Goal: Task Accomplishment & Management: Complete application form

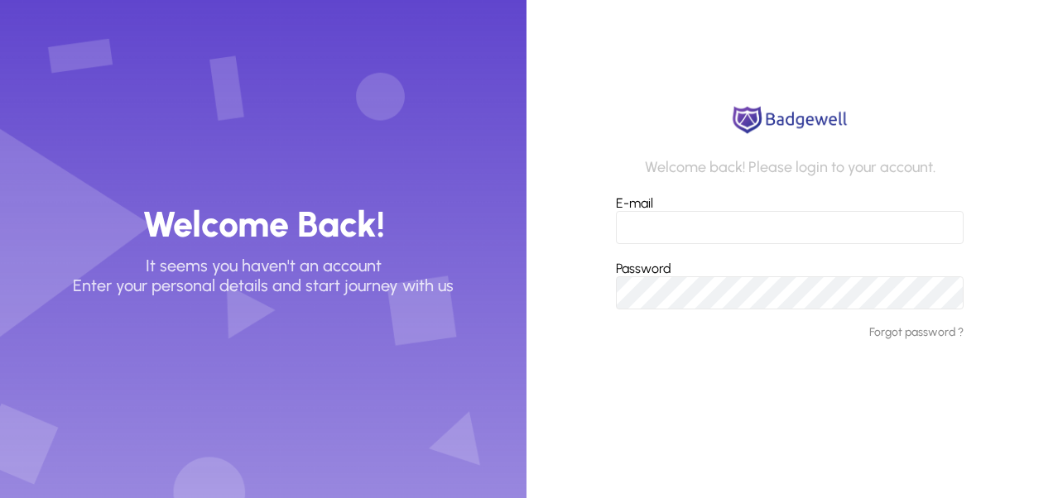
click at [751, 217] on input "E-mail" at bounding box center [790, 227] width 348 height 33
type input "**********"
click at [616, 365] on button "Login" at bounding box center [790, 380] width 348 height 30
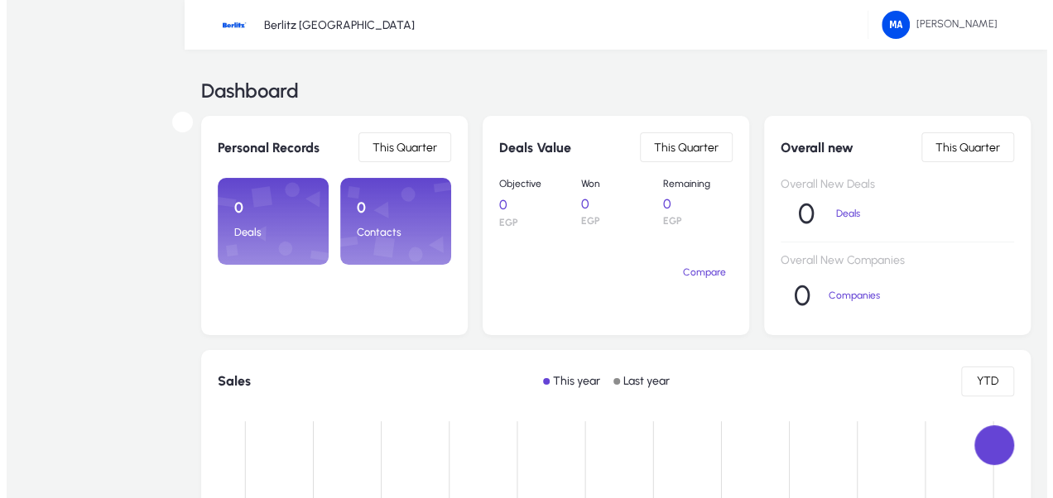
scroll to position [105, 0]
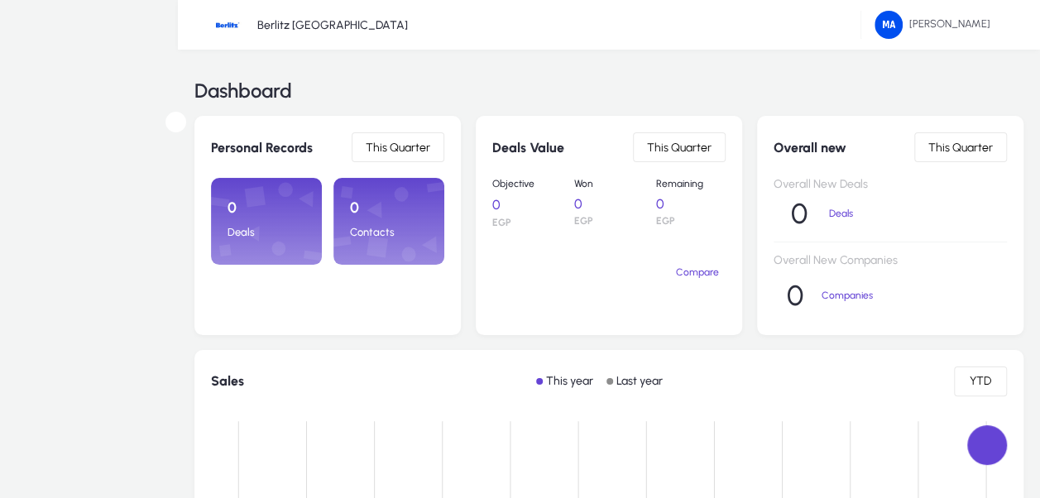
click at [0, 0] on span at bounding box center [0, 0] width 0 height 0
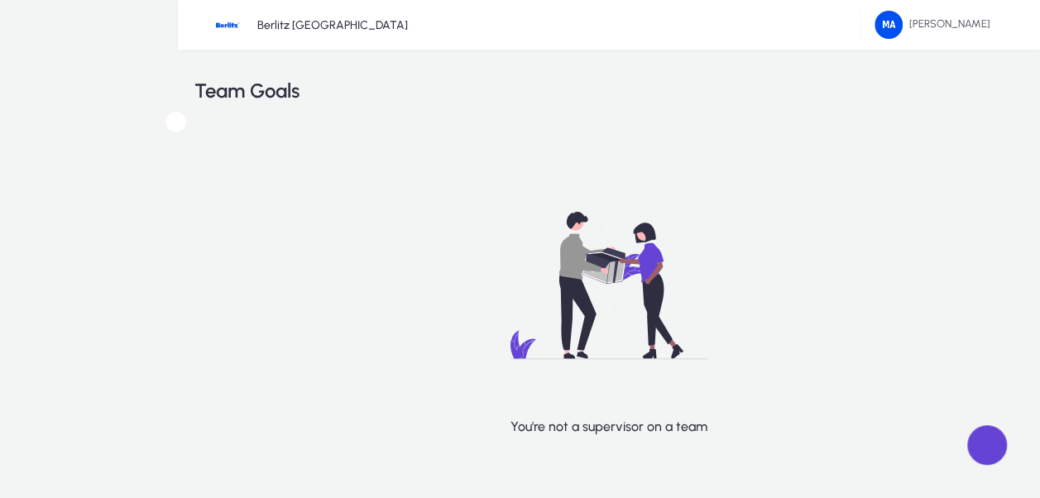
click at [0, 0] on span at bounding box center [0, 0] width 0 height 0
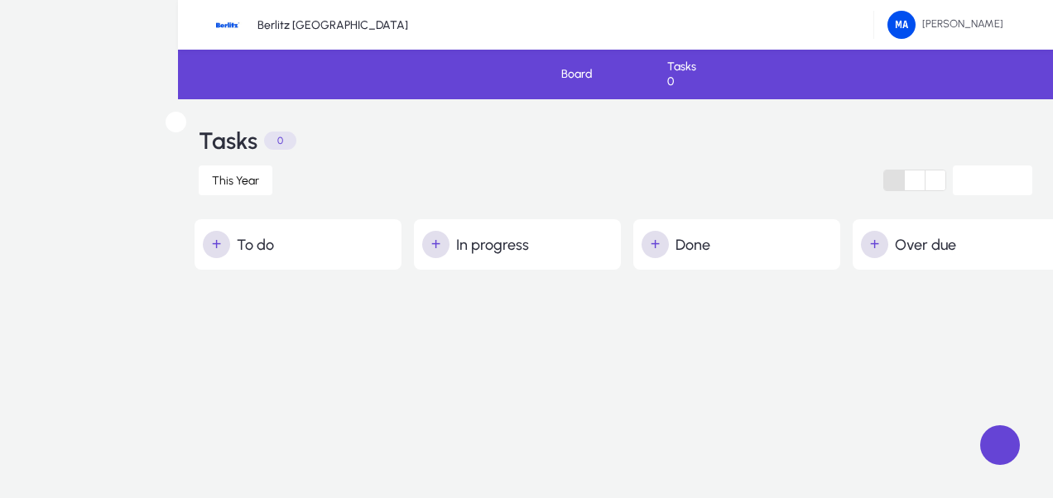
click at [0, 0] on span at bounding box center [0, 0] width 0 height 0
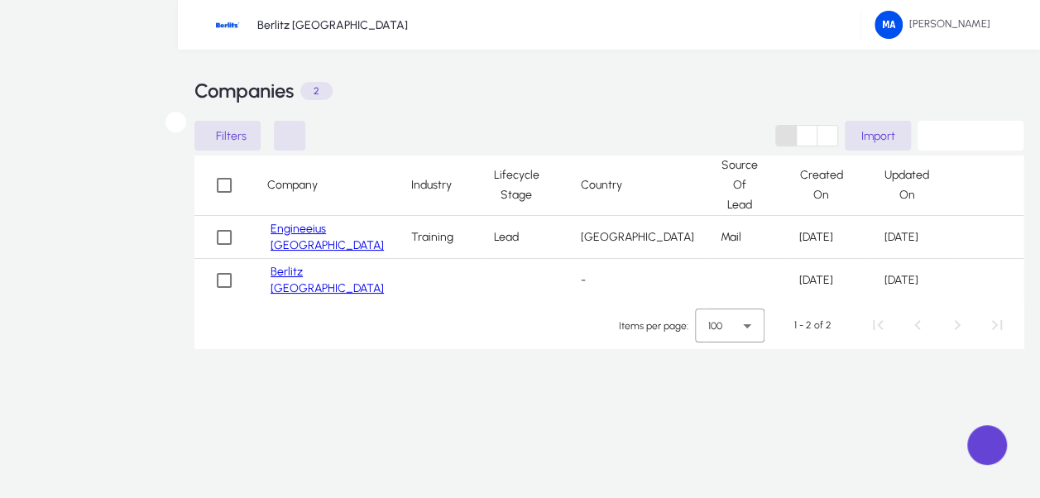
click at [0, 0] on span "Target Accounts" at bounding box center [0, 0] width 0 height 0
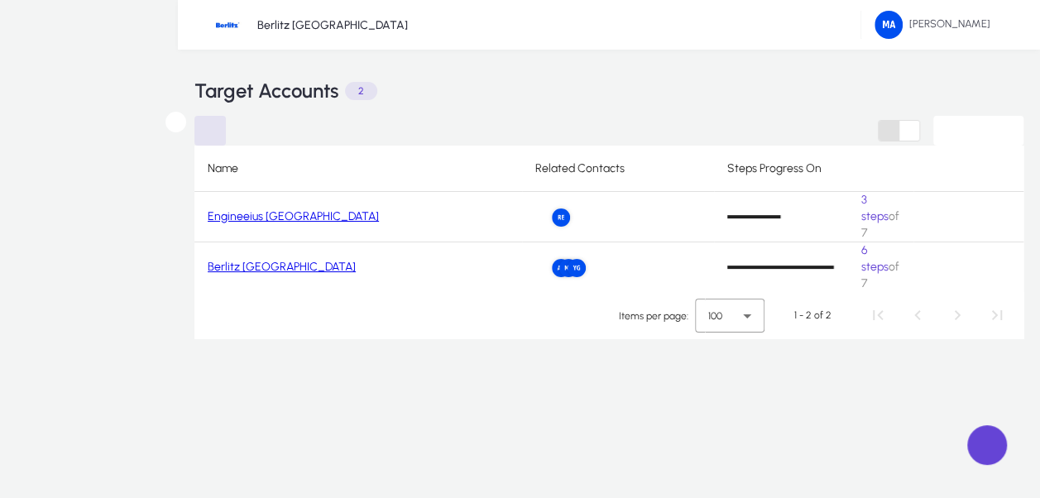
click at [0, 0] on icon at bounding box center [0, 0] width 0 height 0
click at [152, 497] on div at bounding box center [520, 498] width 1040 height 0
click at [0, 0] on div at bounding box center [0, 0] width 0 height 0
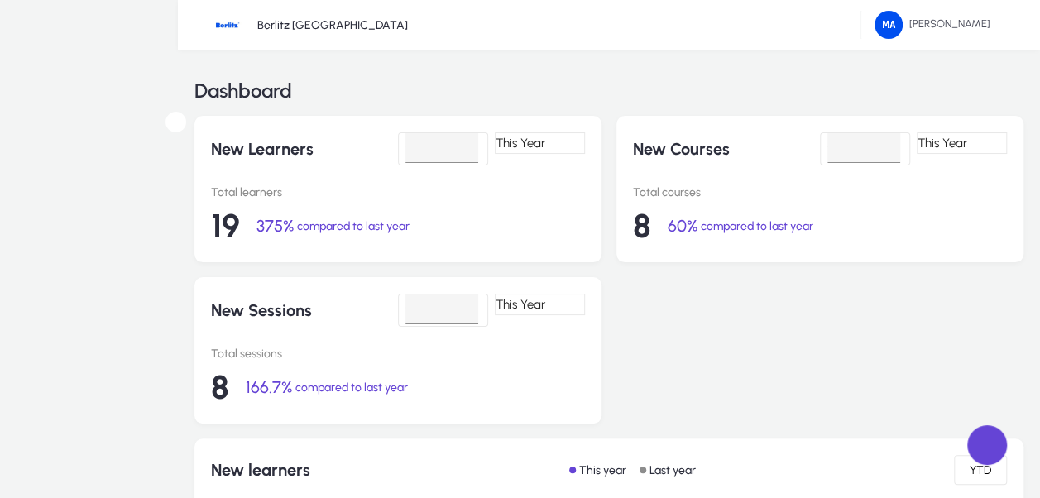
click at [0, 0] on span "Learners" at bounding box center [0, 0] width 0 height 0
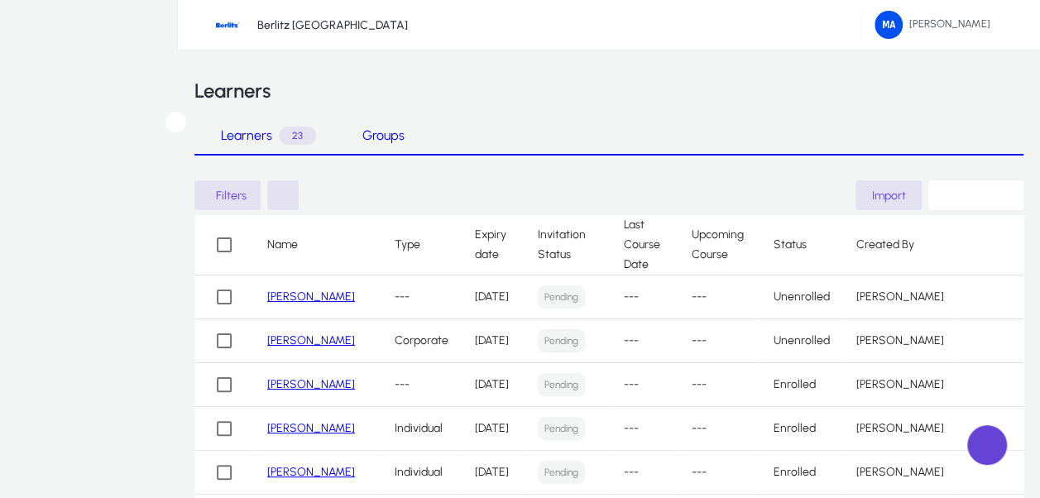
click at [318, 293] on link "[PERSON_NAME]" at bounding box center [311, 297] width 88 height 14
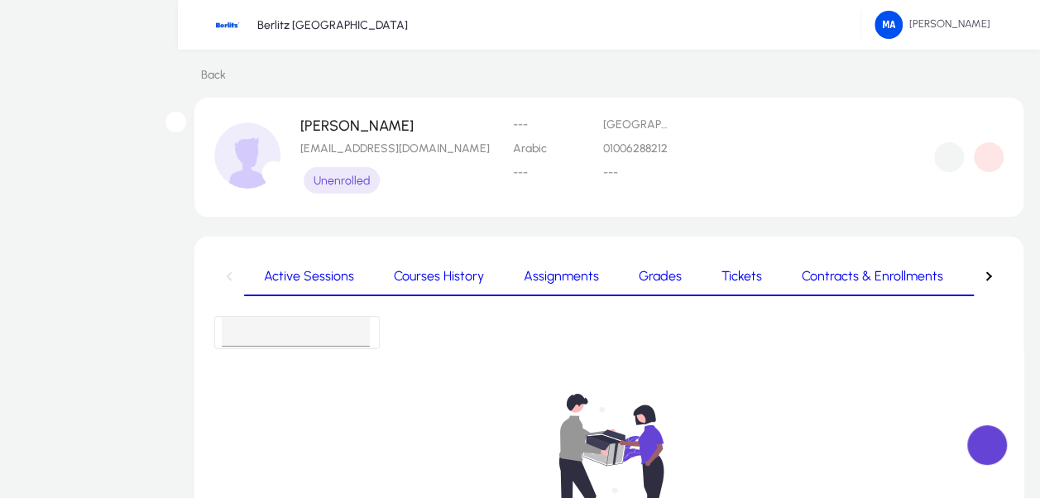
click at [394, 278] on span "Courses History" at bounding box center [439, 276] width 90 height 13
click at [0, 0] on icon at bounding box center [0, 0] width 0 height 0
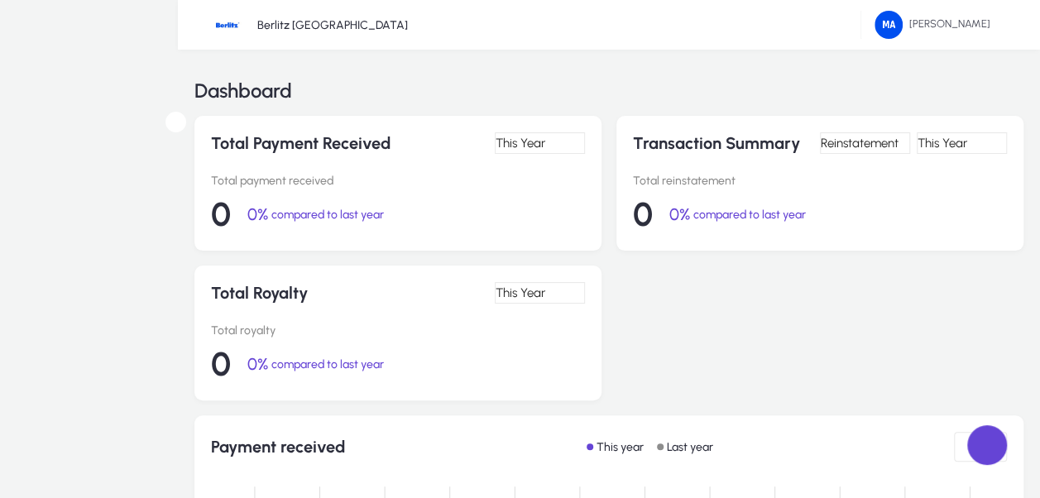
click at [0, 0] on span "Invoices" at bounding box center [0, 0] width 0 height 0
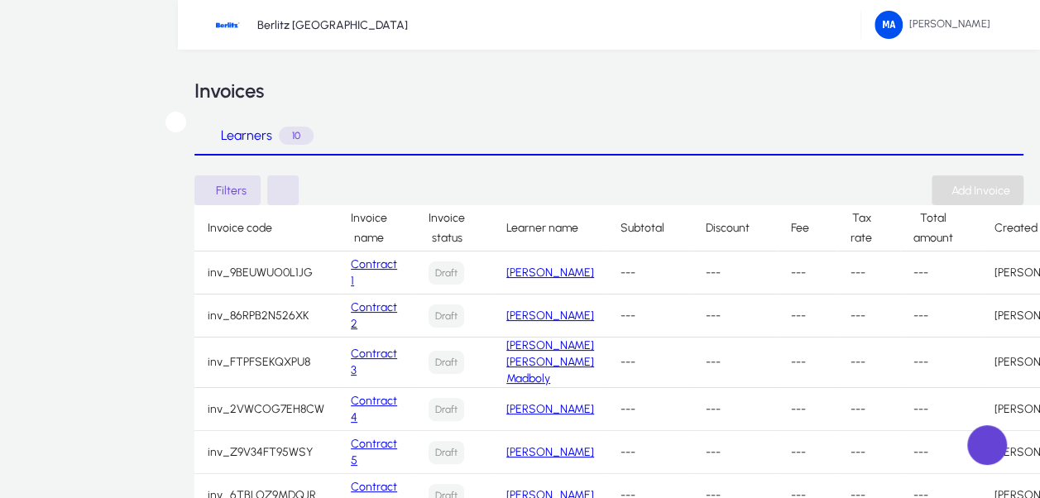
click at [971, 175] on span "button" at bounding box center [978, 190] width 92 height 40
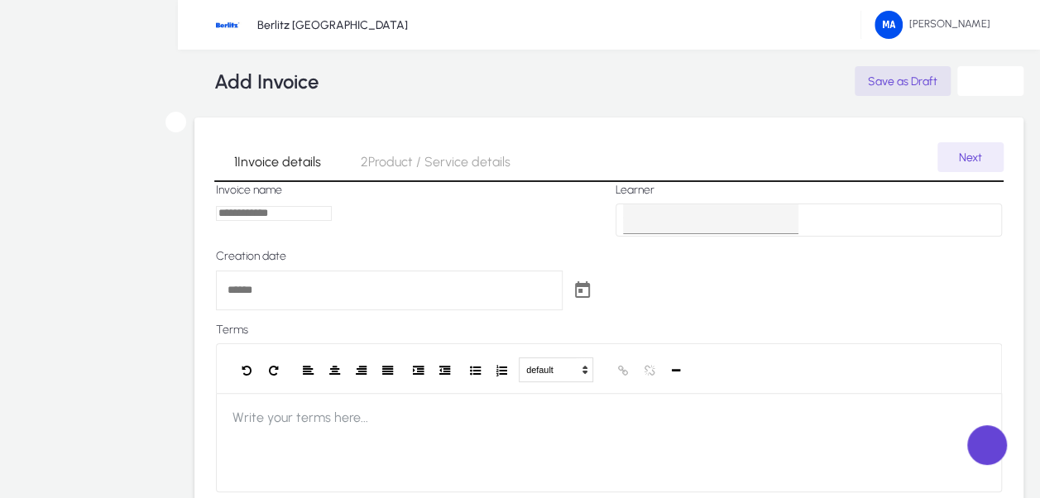
click at [332, 221] on input "text" at bounding box center [274, 213] width 116 height 15
type input "**********"
click at [649, 237] on span "Select learner" at bounding box center [659, 220] width 73 height 33
click at [996, 237] on button "Abd Elaziz [PERSON_NAME] Abd Elaziz [PERSON_NAME]" at bounding box center [809, 220] width 386 height 33
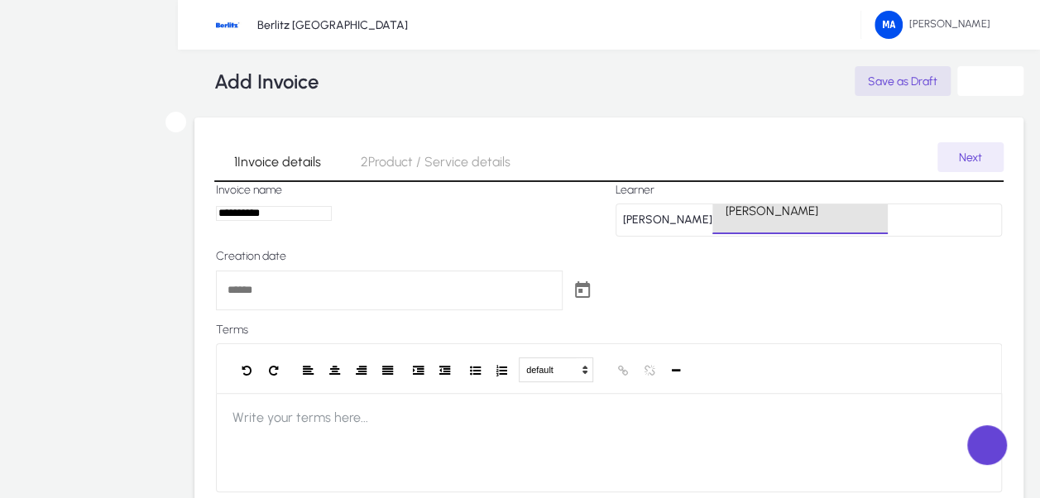
scroll to position [179, 0]
click at [429, 315] on body "**********" at bounding box center [520, 249] width 1040 height 498
type input "**********"
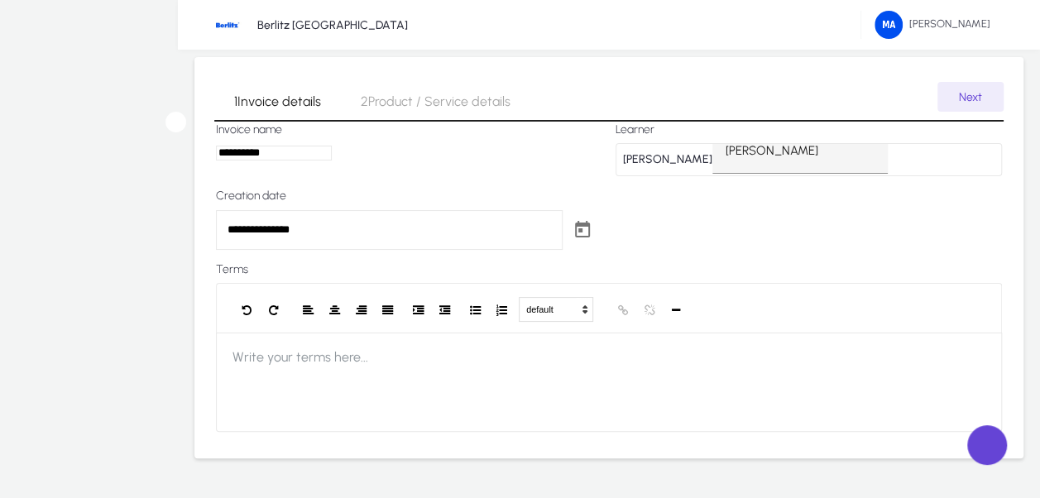
scroll to position [0, 0]
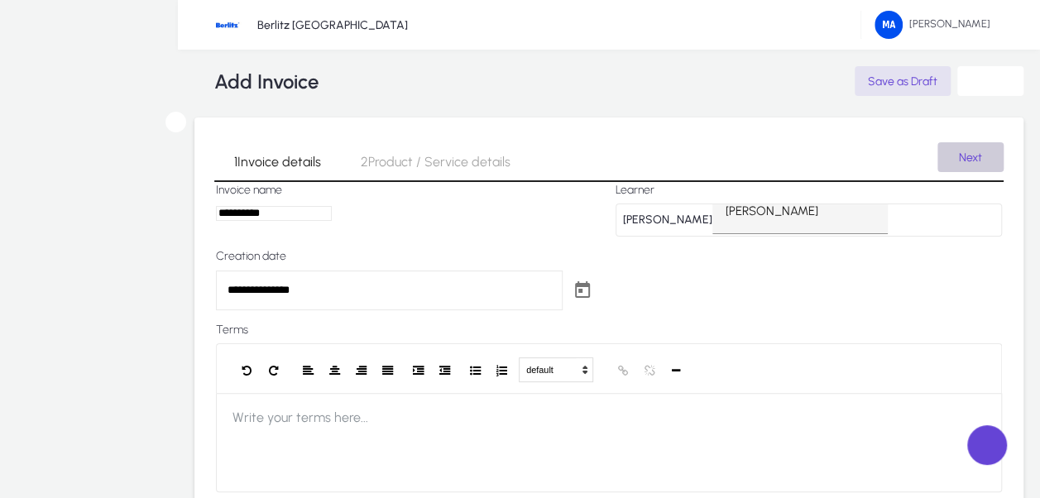
click at [968, 162] on span "Next" at bounding box center [970, 158] width 23 height 14
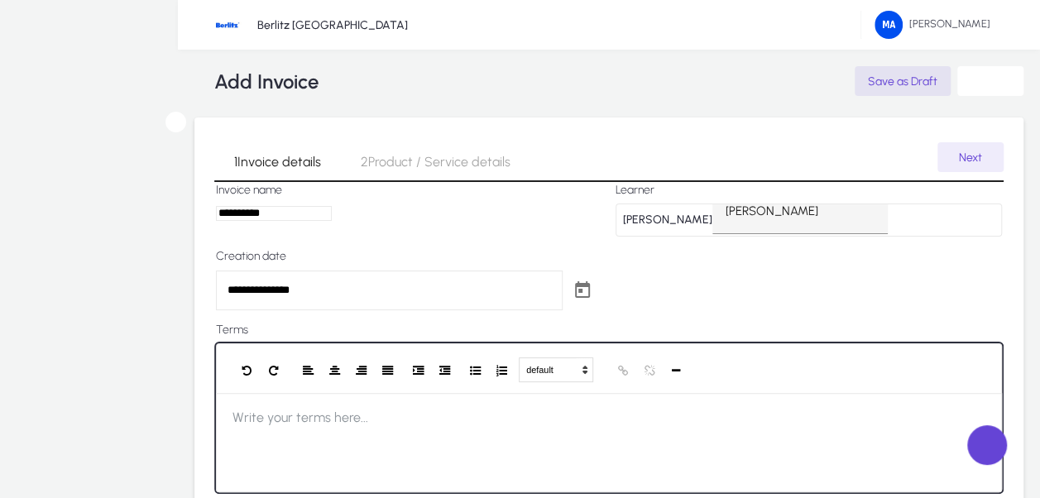
click at [447, 462] on div at bounding box center [609, 442] width 786 height 99
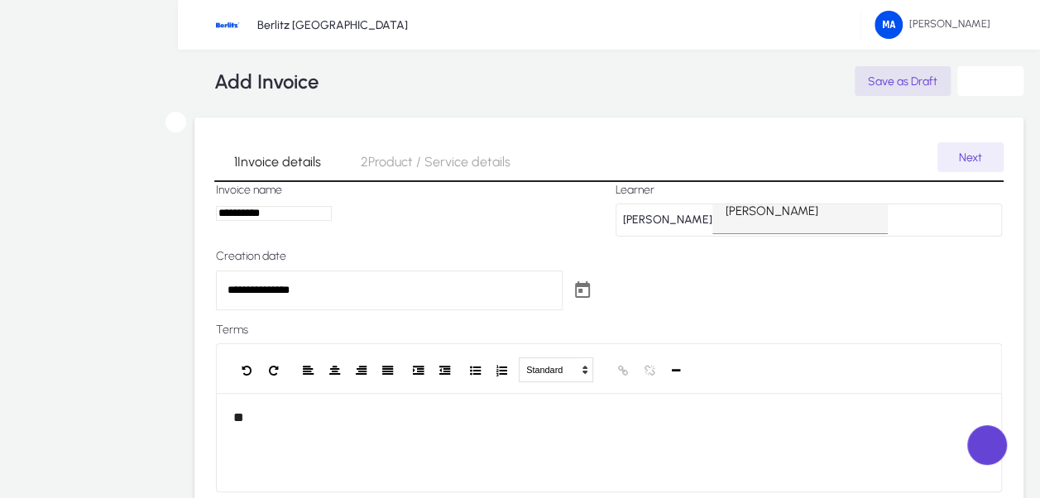
click at [959, 168] on div "1 Invoice details 2 Product / Service details" at bounding box center [608, 162] width 789 height 40
click at [966, 154] on span "Next" at bounding box center [970, 158] width 23 height 14
click at [993, 452] on span at bounding box center [987, 445] width 40 height 40
click at [996, 497] on div at bounding box center [520, 498] width 1040 height 0
click at [996, 83] on span "Publish" at bounding box center [990, 81] width 35 height 14
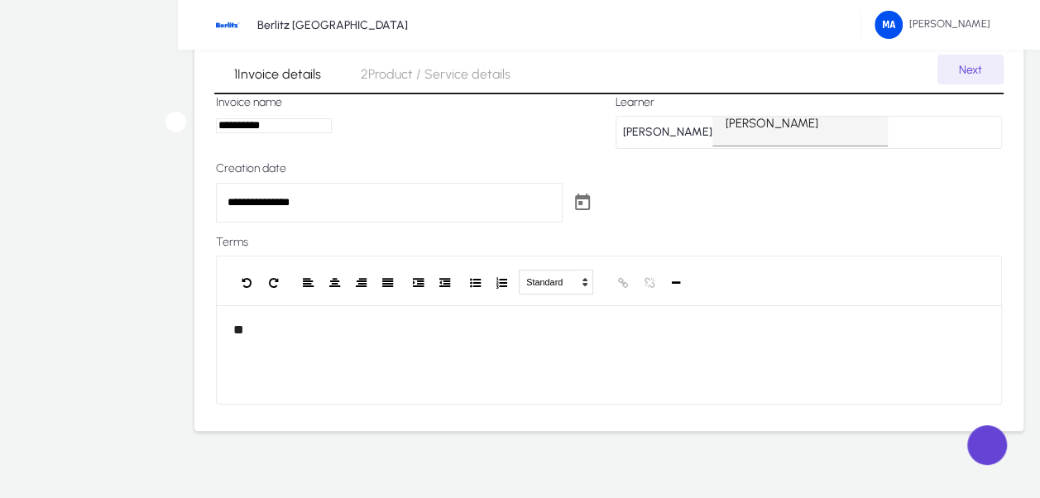
scroll to position [87, 0]
click at [966, 70] on span "Next" at bounding box center [970, 71] width 23 height 14
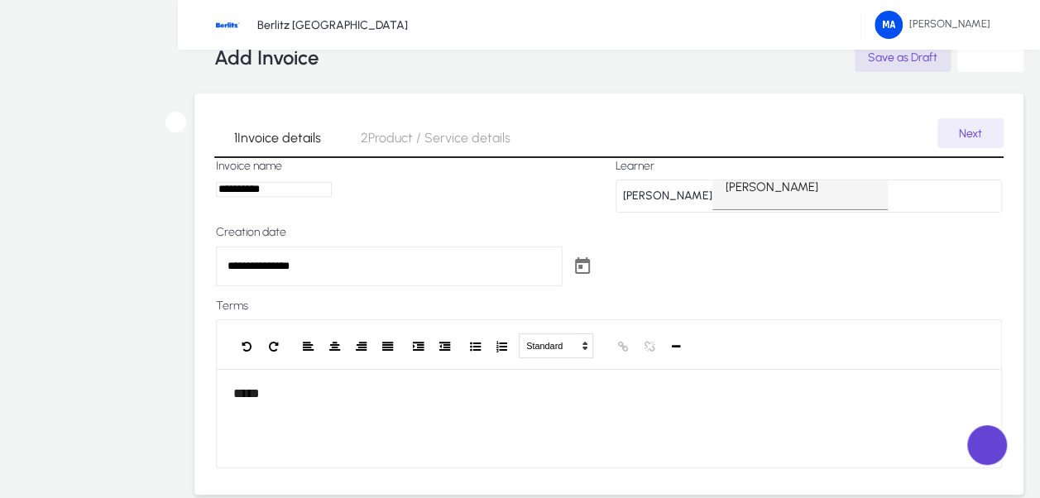
scroll to position [0, 0]
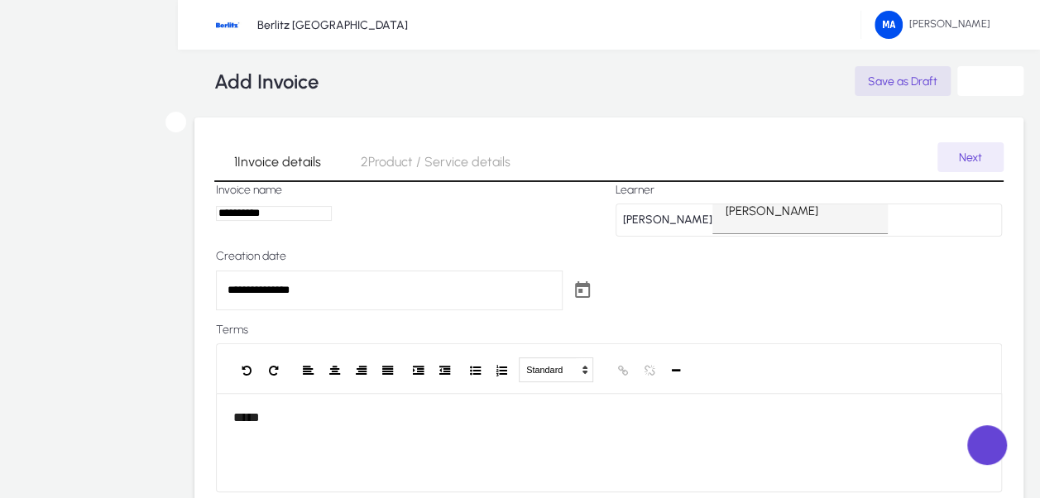
click at [176, 122] on icon at bounding box center [176, 122] width 0 height 0
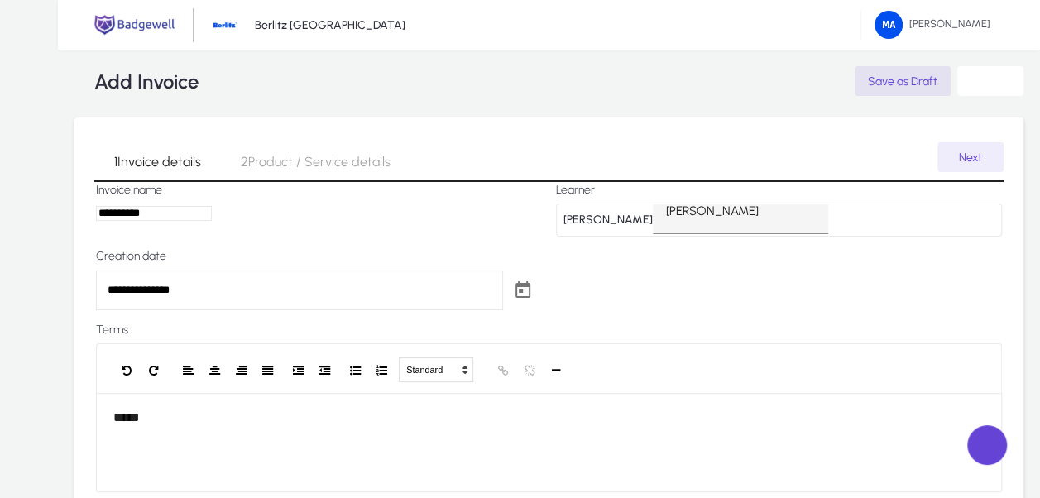
click at [0, 0] on span at bounding box center [0, 0] width 0 height 0
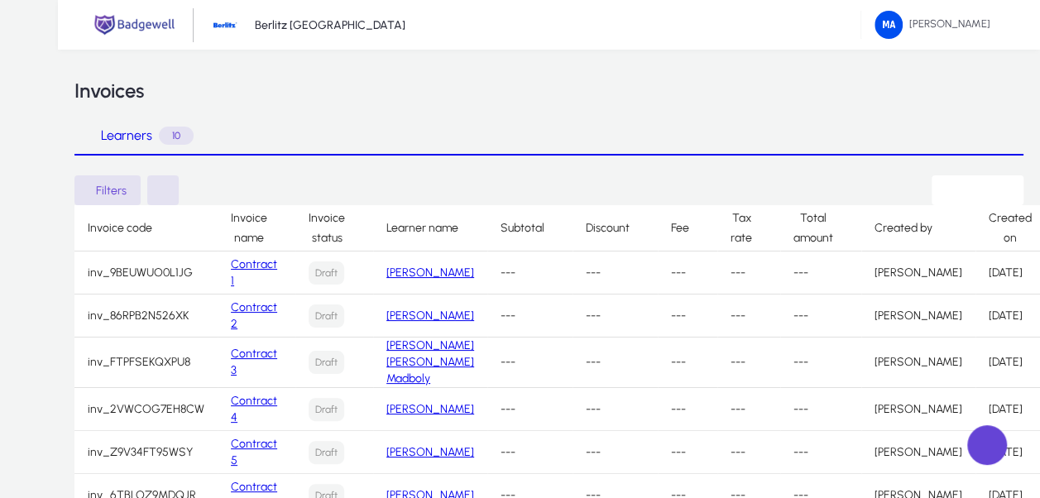
click at [454, 280] on link "[PERSON_NAME]" at bounding box center [430, 273] width 88 height 14
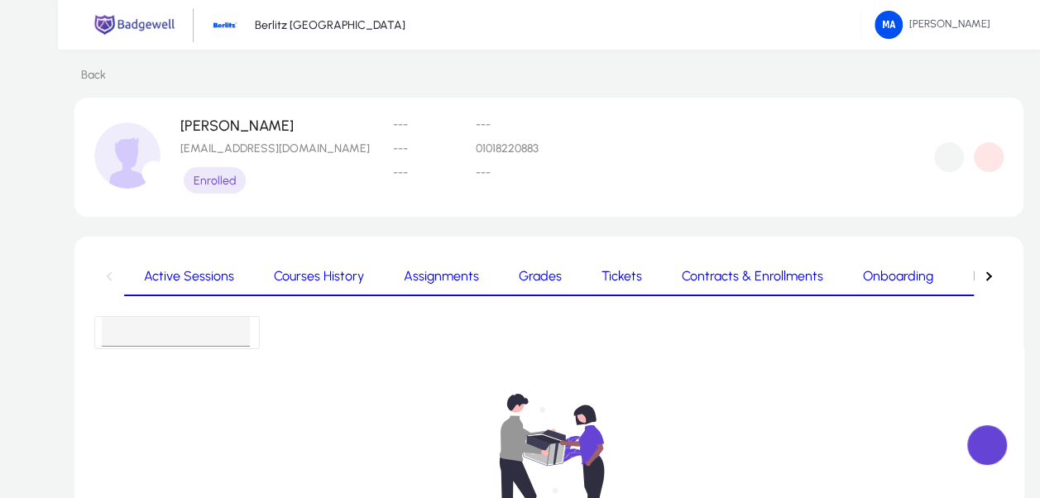
click at [280, 281] on span "Courses History" at bounding box center [319, 276] width 90 height 13
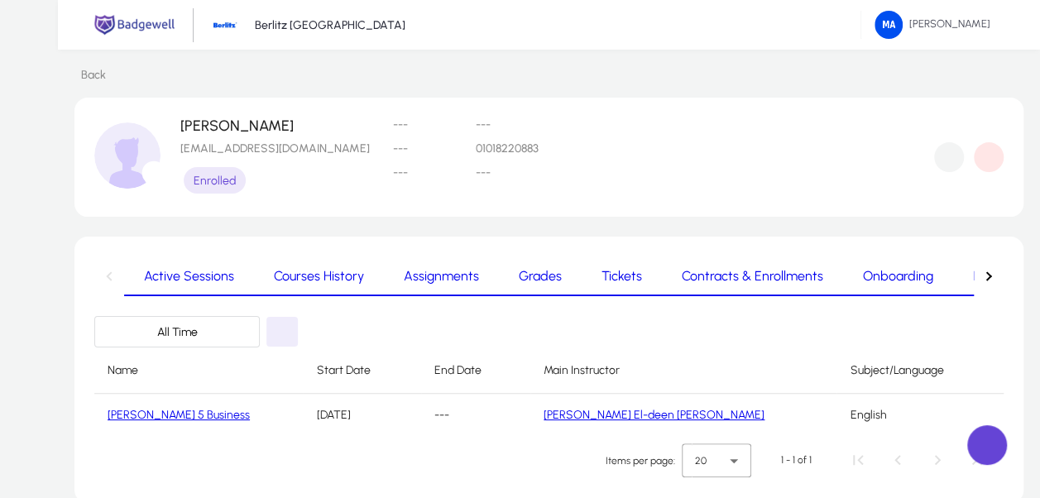
click at [990, 281] on button "button" at bounding box center [989, 277] width 30 height 40
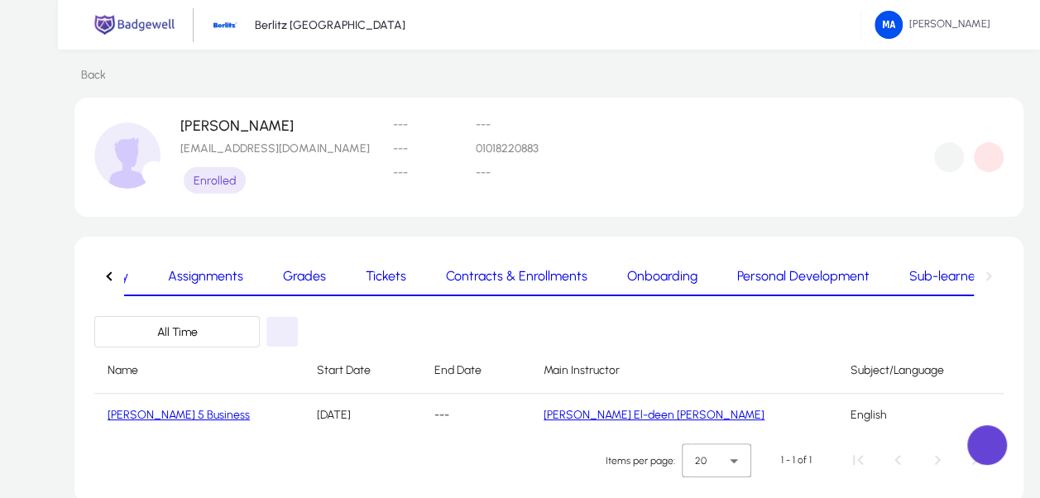
click at [1026, 276] on span "Certificates" at bounding box center [1059, 276] width 67 height 13
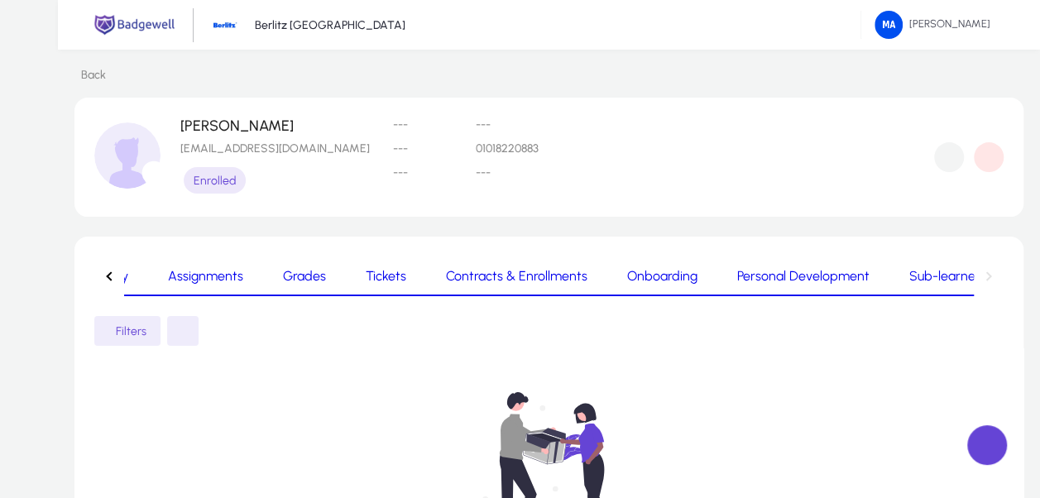
click at [981, 277] on nav "Active Sessions Courses History Assignments Grades Tickets Contracts & Enrollme…" at bounding box center [548, 277] width 909 height 40
click at [986, 277] on nav "Active Sessions Courses History Assignments Grades Tickets Contracts & Enrollme…" at bounding box center [548, 277] width 909 height 40
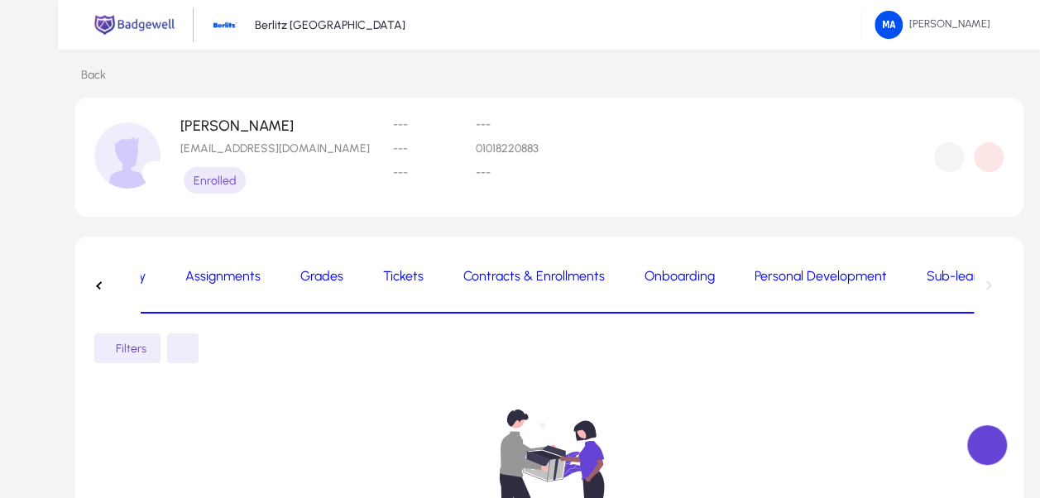
click at [104, 281] on div "button" at bounding box center [100, 285] width 8 height 8
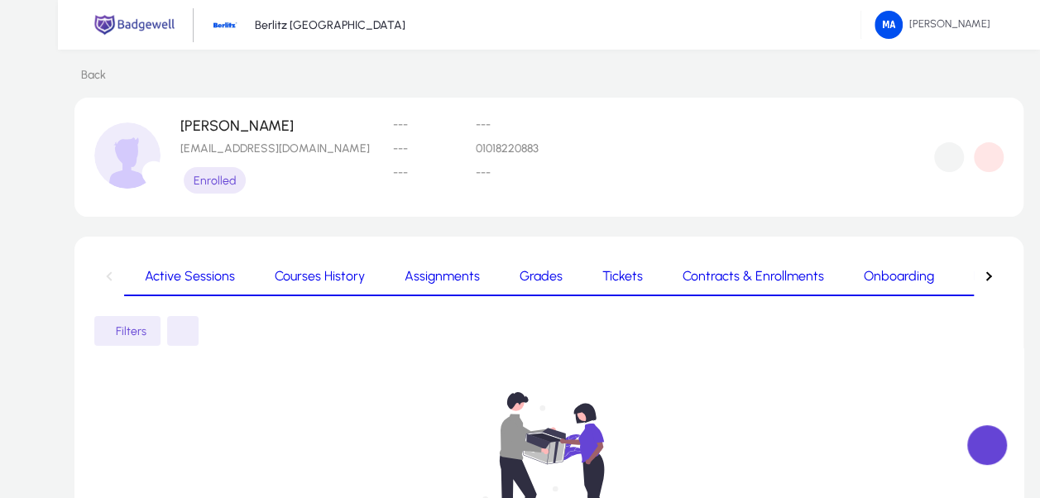
click at [113, 275] on nav "Active Sessions Courses History Assignments Grades Tickets Contracts & Enrollme…" at bounding box center [548, 277] width 909 height 40
click at [161, 272] on span "Active Sessions" at bounding box center [189, 276] width 90 height 13
click at [951, 168] on span "button" at bounding box center [949, 157] width 30 height 40
click at [0, 0] on span at bounding box center [0, 0] width 0 height 0
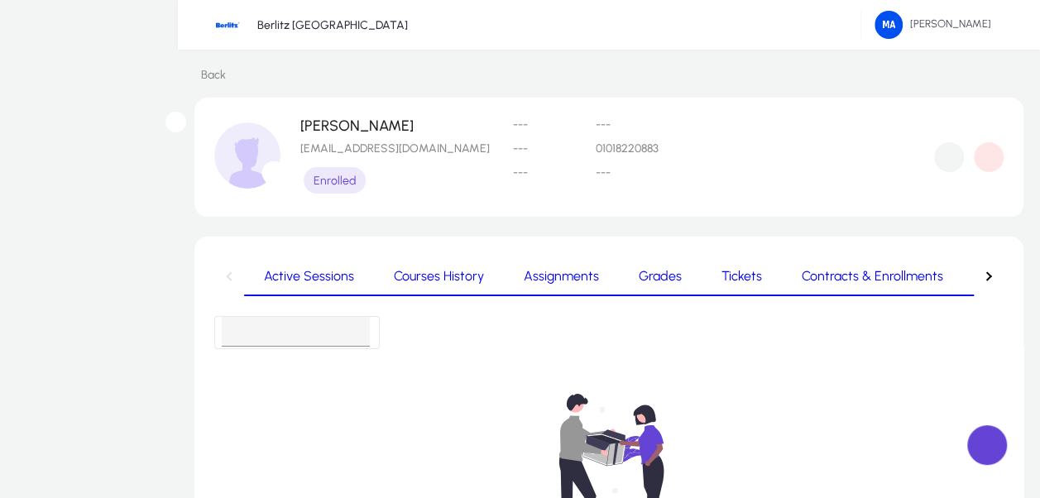
click at [0, 0] on div "Operations" at bounding box center [0, 0] width 0 height 0
click at [175, 497] on div at bounding box center [520, 498] width 1040 height 0
click at [0, 0] on span "Sessions" at bounding box center [0, 0] width 0 height 0
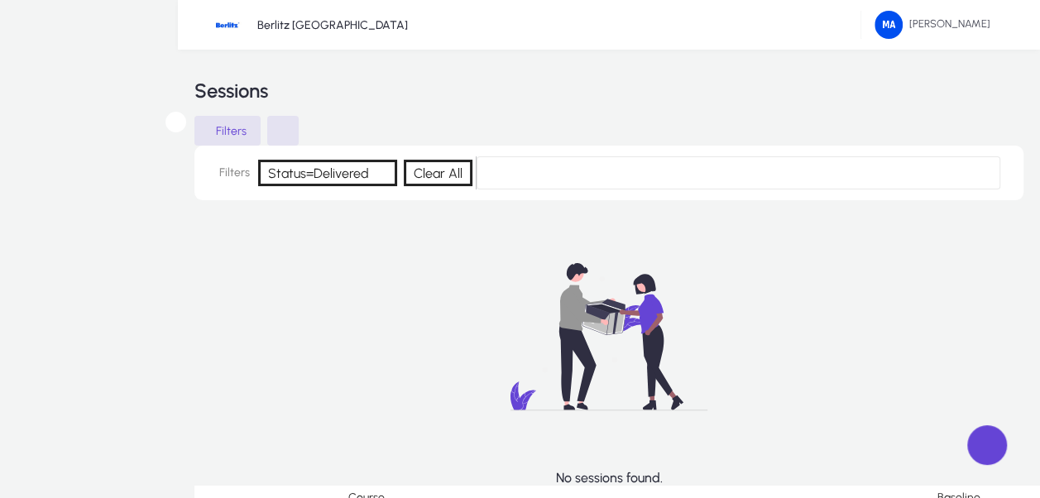
click at [317, 341] on div "No sessions found." at bounding box center [608, 351] width 829 height 269
click at [0, 0] on span "Learners" at bounding box center [0, 0] width 0 height 0
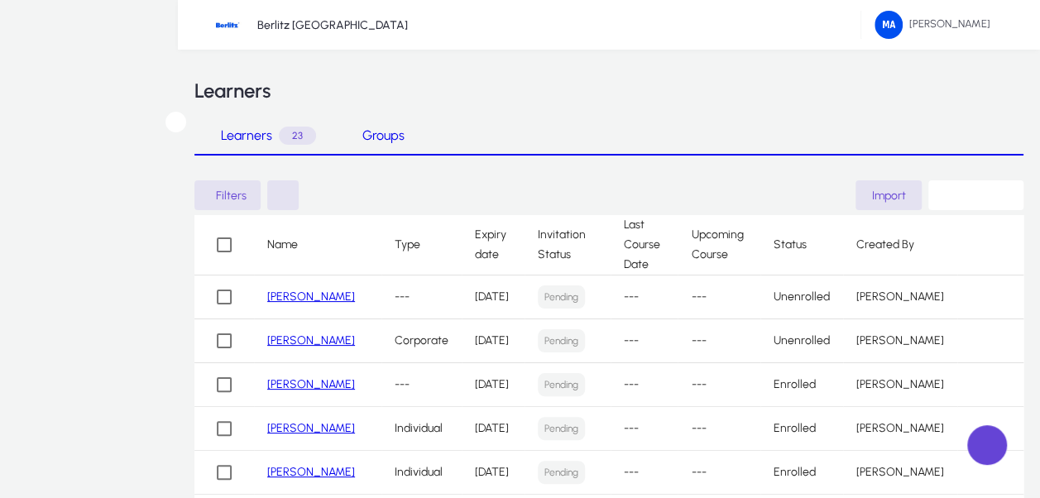
click at [0, 0] on span at bounding box center [0, 0] width 0 height 0
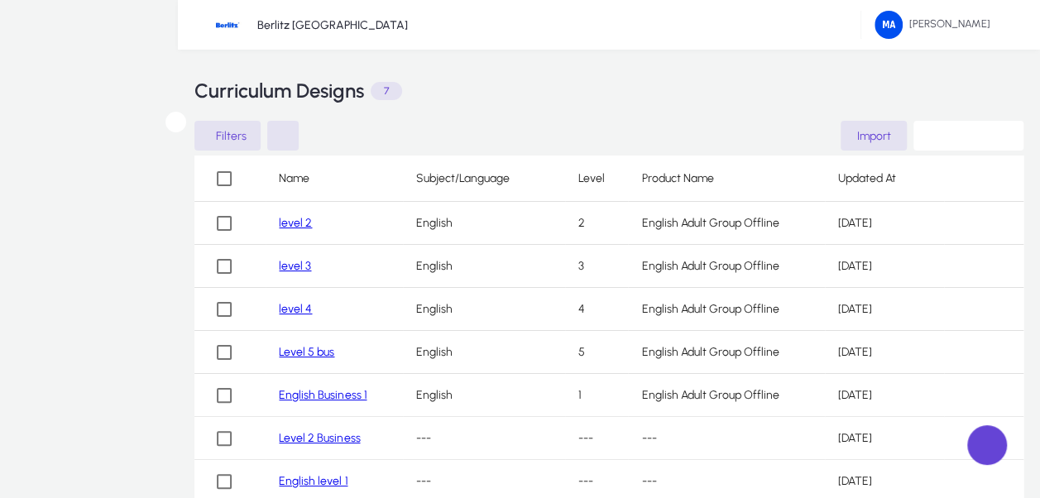
click at [0, 0] on span "Dashboard" at bounding box center [0, 0] width 0 height 0
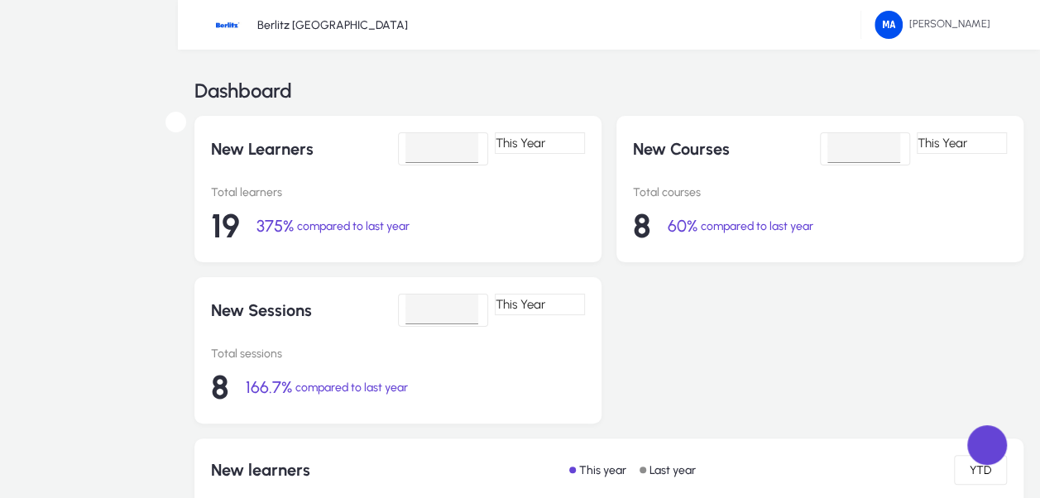
click at [0, 0] on icon at bounding box center [0, 0] width 0 height 0
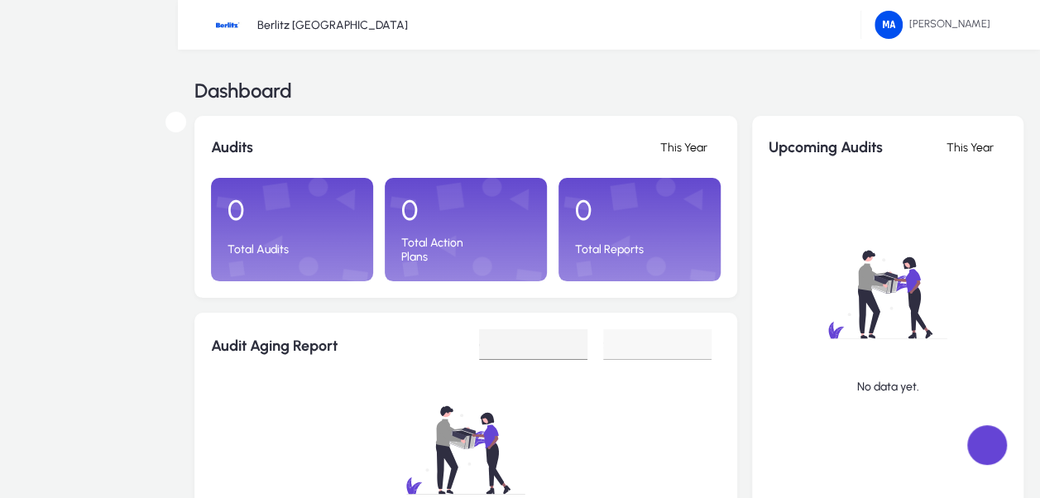
click at [0, 0] on div at bounding box center [0, 0] width 0 height 0
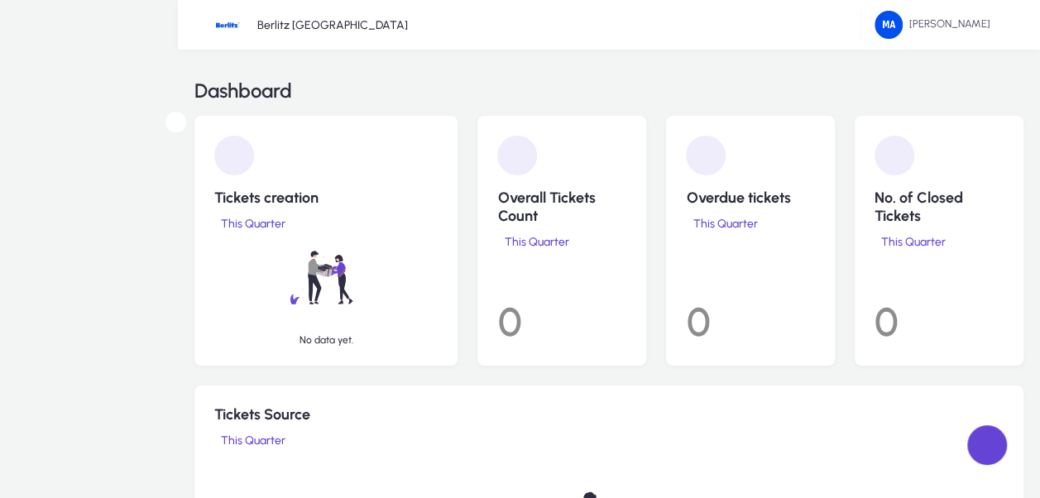
click at [0, 0] on icon at bounding box center [0, 0] width 0 height 0
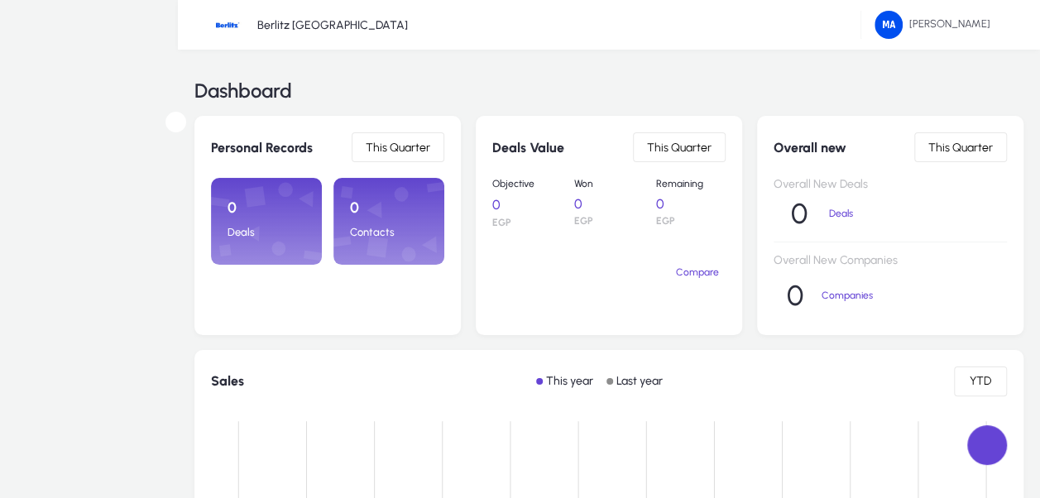
click at [0, 0] on div "Sales" at bounding box center [0, 0] width 0 height 0
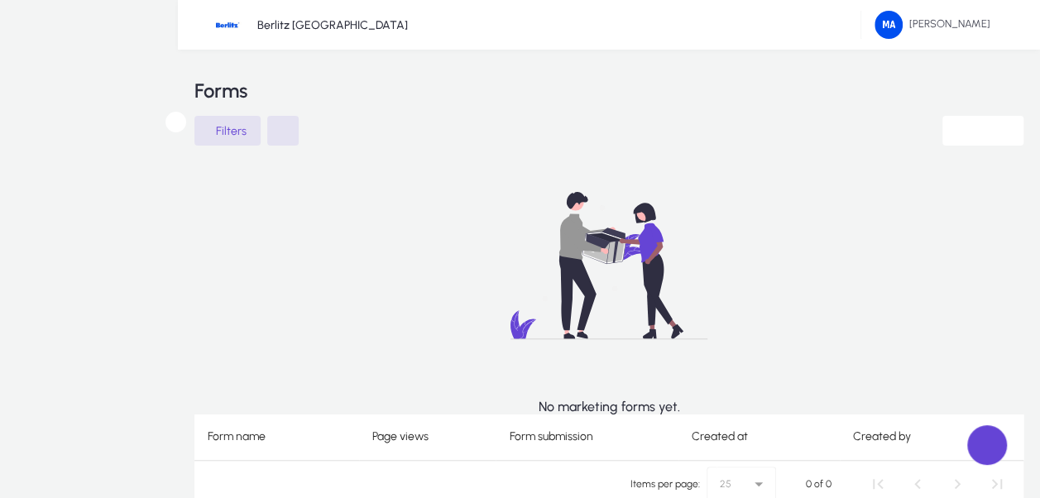
click at [0, 0] on span "Lists" at bounding box center [0, 0] width 0 height 0
click at [0, 0] on span at bounding box center [0, 0] width 0 height 0
click at [0, 0] on icon at bounding box center [0, 0] width 0 height 0
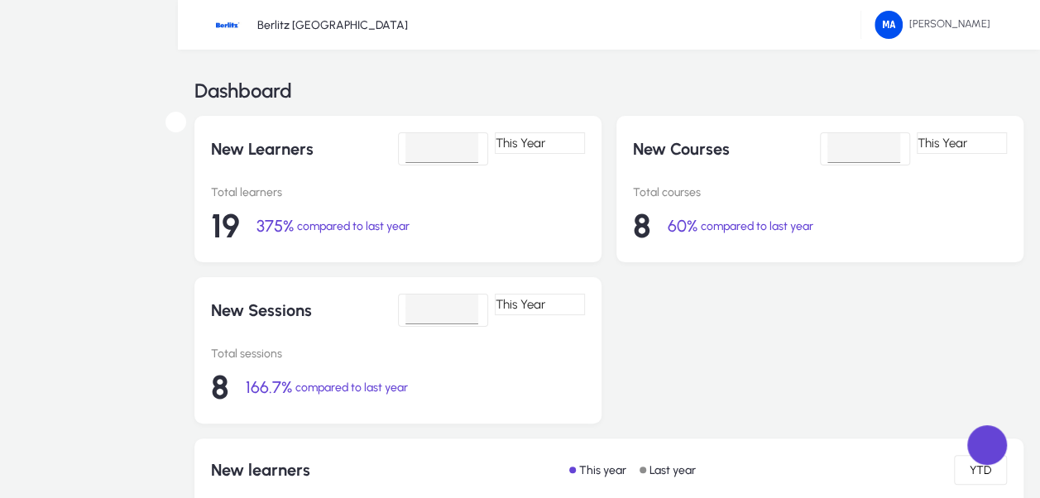
click at [0, 0] on span at bounding box center [0, 0] width 0 height 0
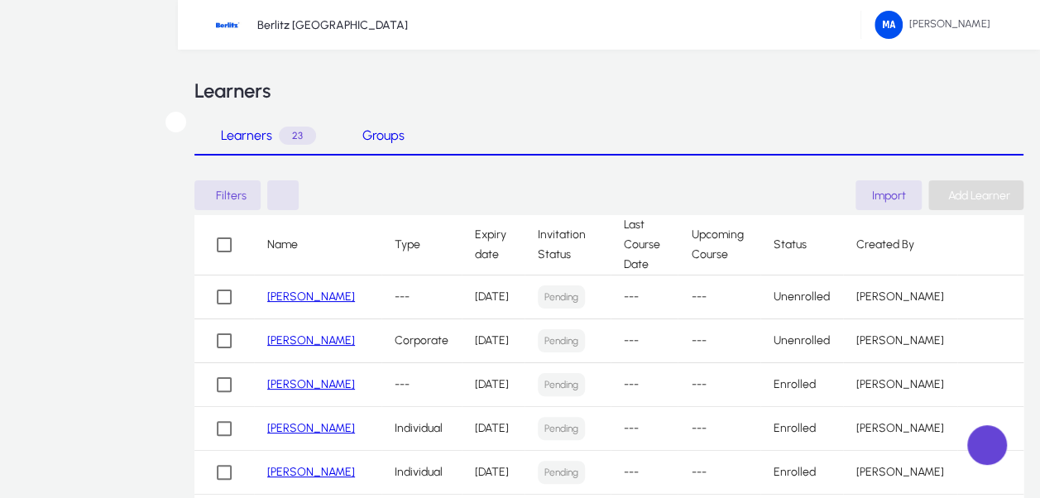
click at [971, 189] on span "Add Learner" at bounding box center [979, 196] width 62 height 14
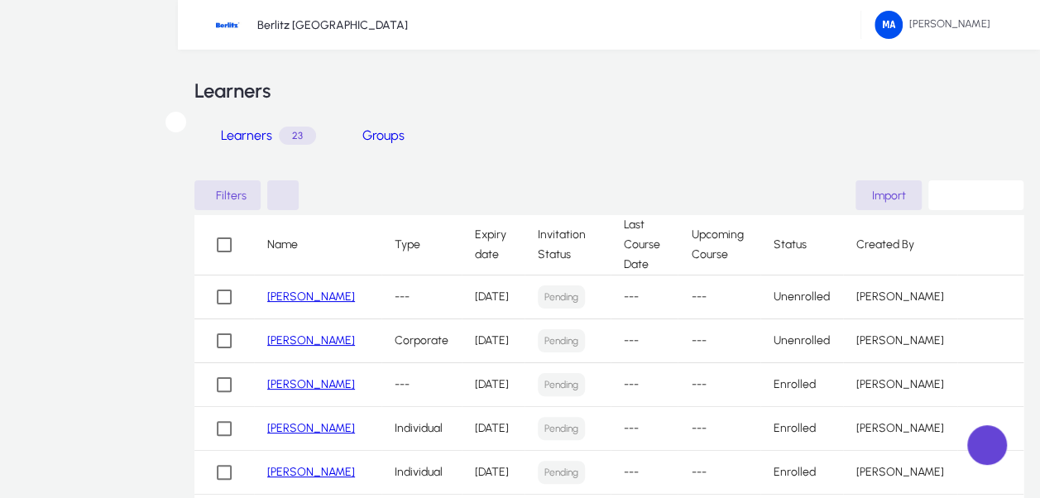
type input "*******"
type input "**********"
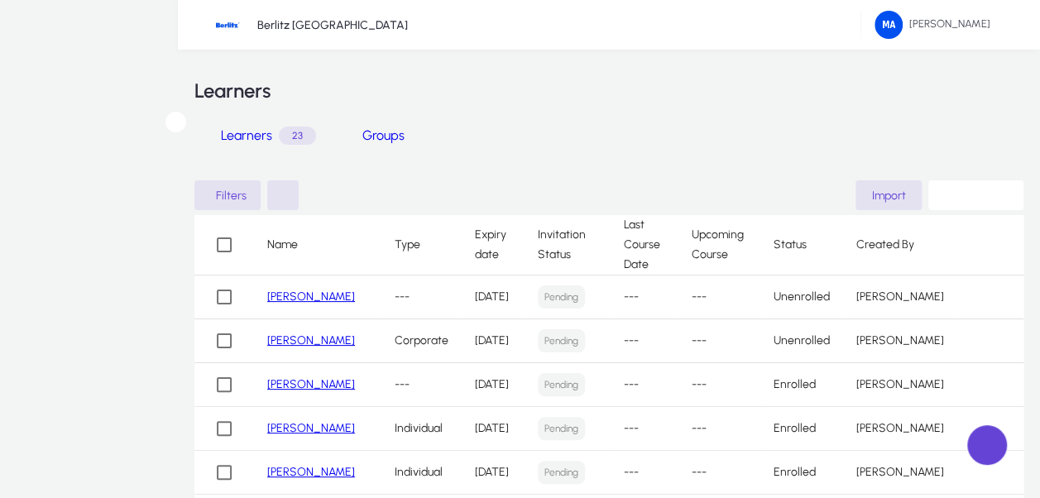
type input "*****"
type input "**"
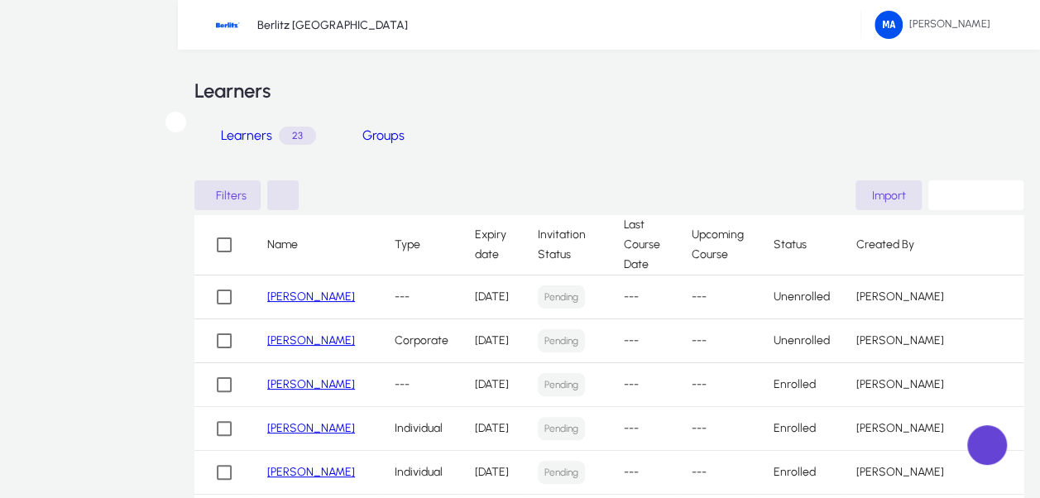
type input "**********"
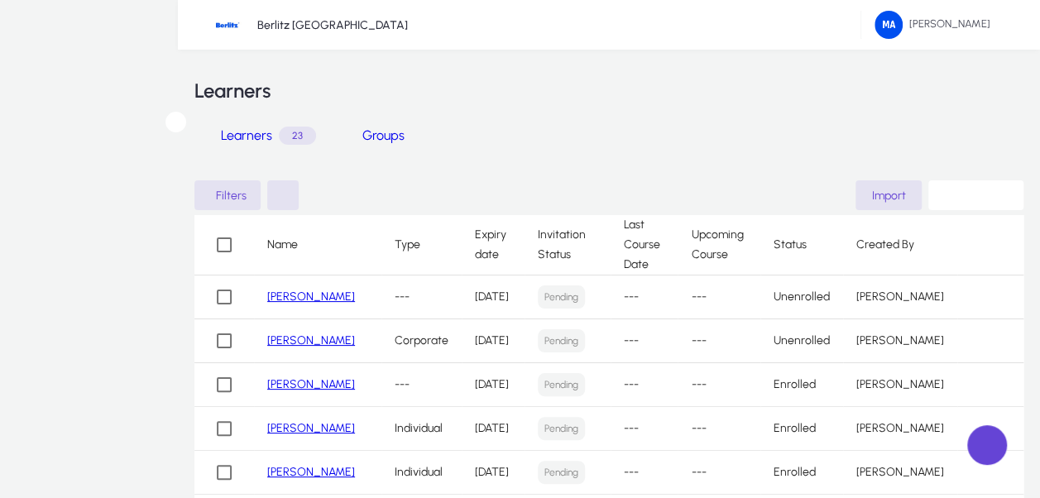
type input "**********"
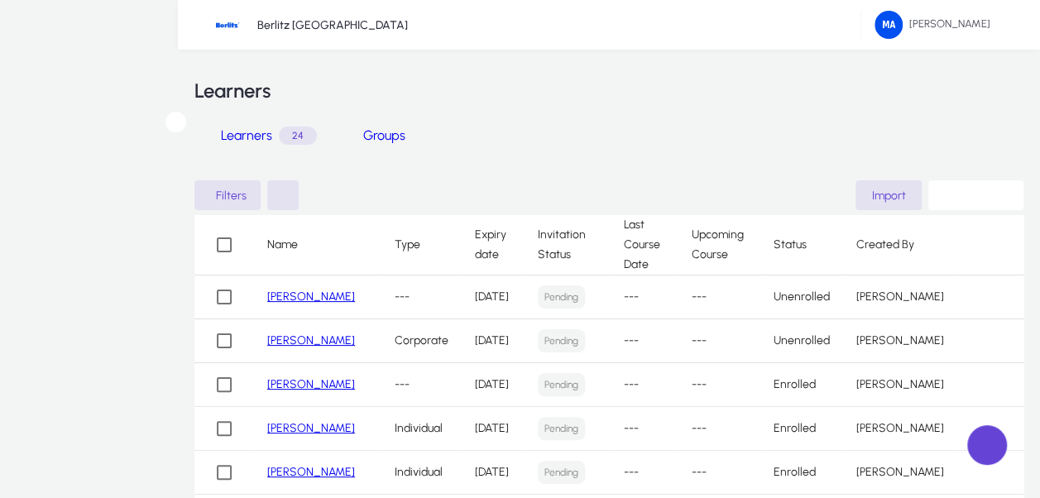
type input "**********"
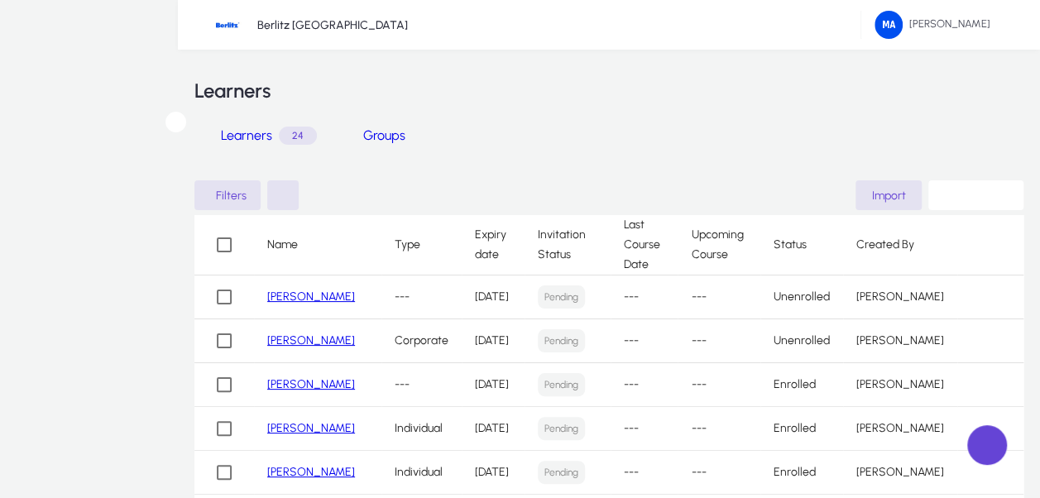
type input "**********"
drag, startPoint x: 672, startPoint y: 176, endPoint x: 587, endPoint y: 160, distance: 86.0
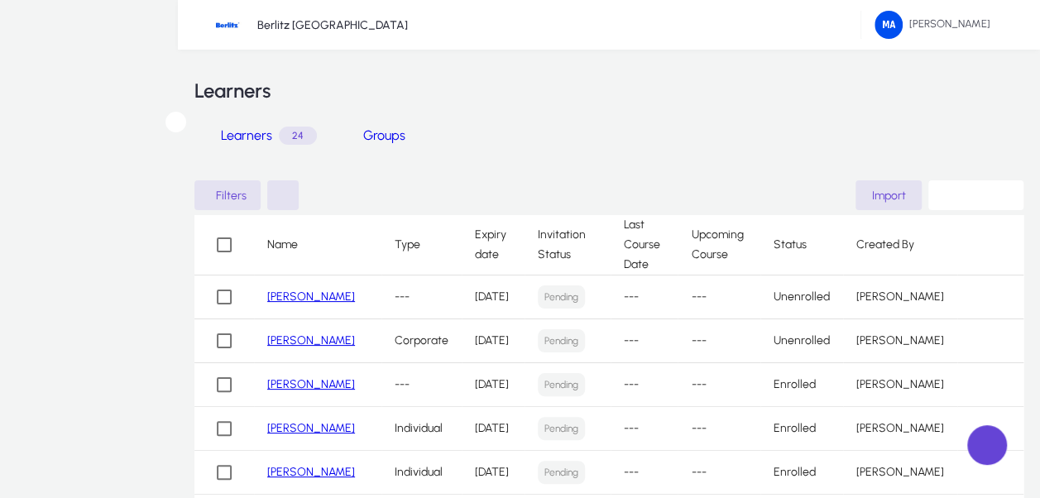
type input "*****"
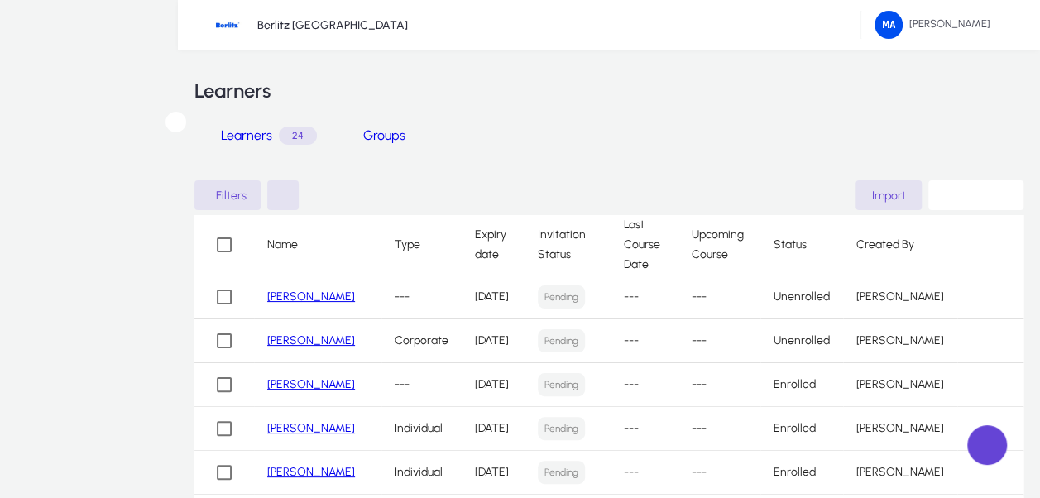
click at [293, 22] on p "Berlitz [GEOGRAPHIC_DATA]" at bounding box center [332, 25] width 151 height 14
click at [0, 0] on span at bounding box center [0, 0] width 0 height 0
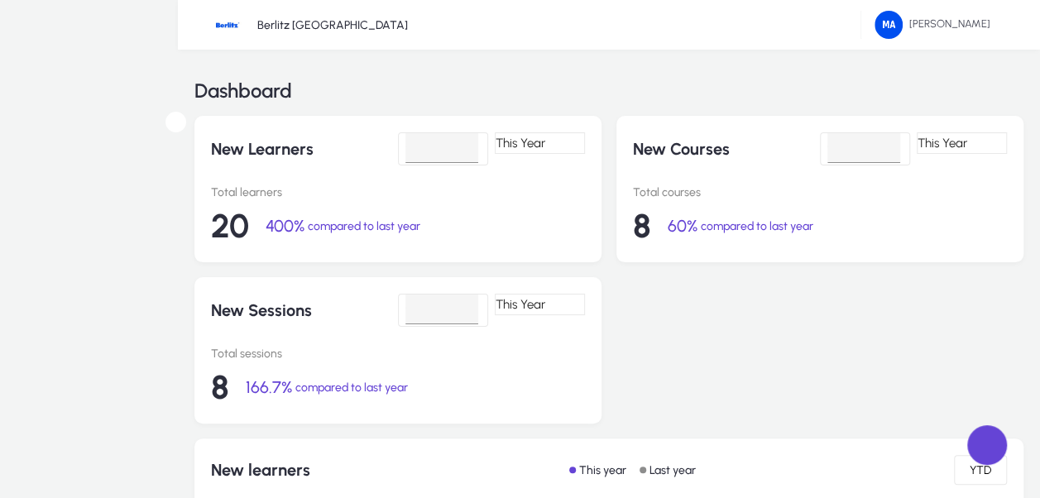
click at [0, 0] on span "Learners" at bounding box center [0, 0] width 0 height 0
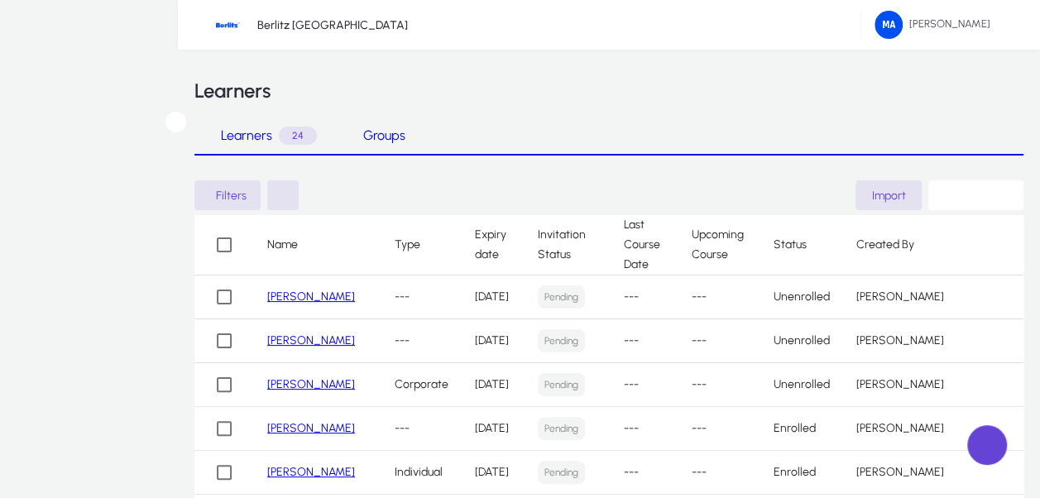
click at [0, 0] on span "Curriculum Designs" at bounding box center [0, 0] width 0 height 0
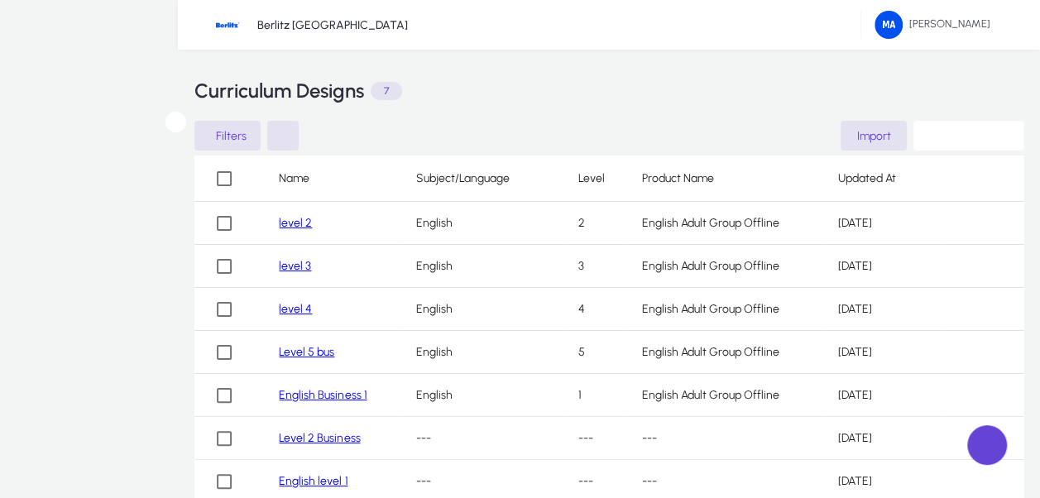
click at [0, 0] on span "Courses" at bounding box center [0, 0] width 0 height 0
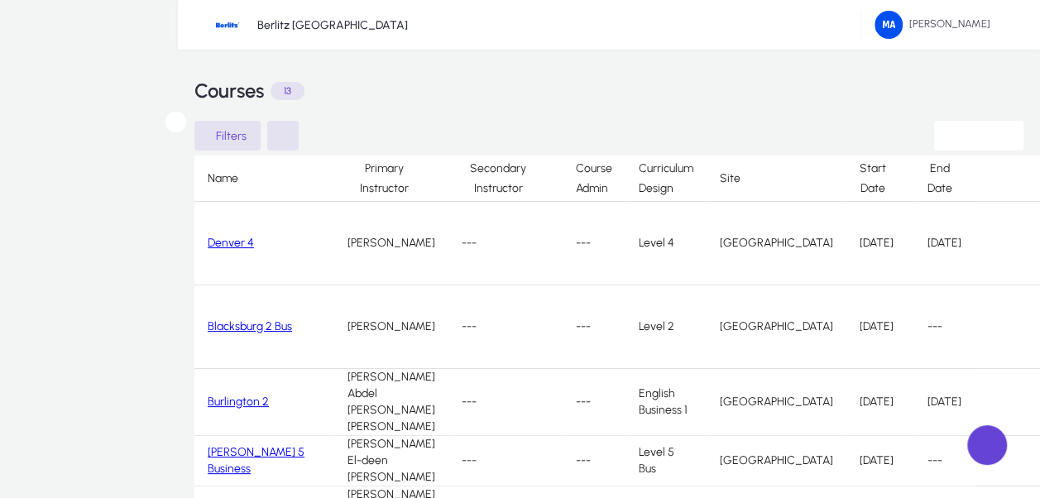
click at [243, 236] on link "Denver 4" at bounding box center [231, 243] width 46 height 14
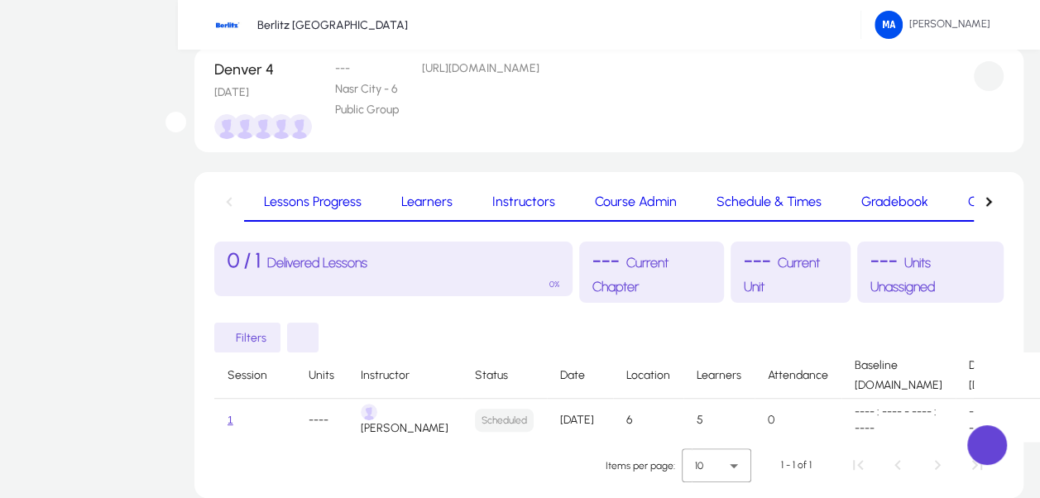
scroll to position [48, 0]
click at [405, 194] on span "Learners" at bounding box center [426, 204] width 51 height 40
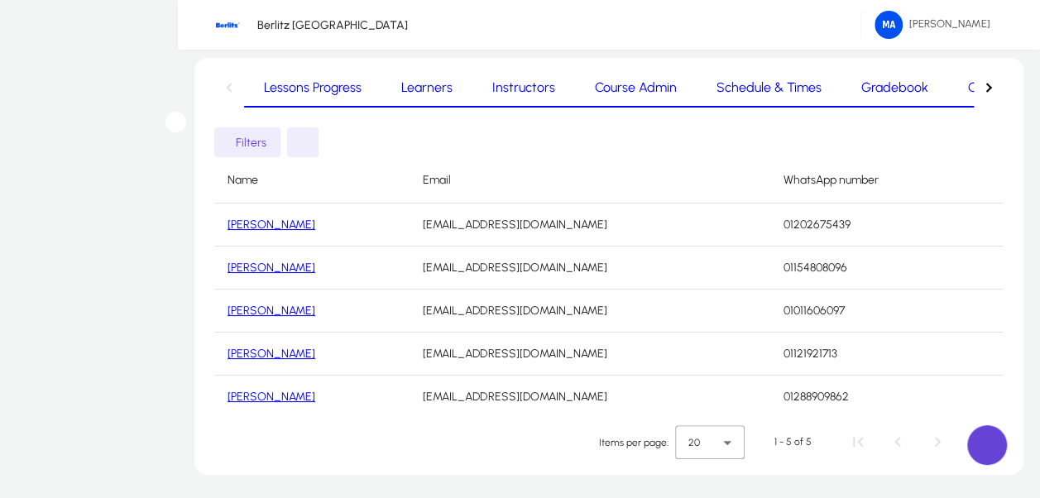
scroll to position [96, 0]
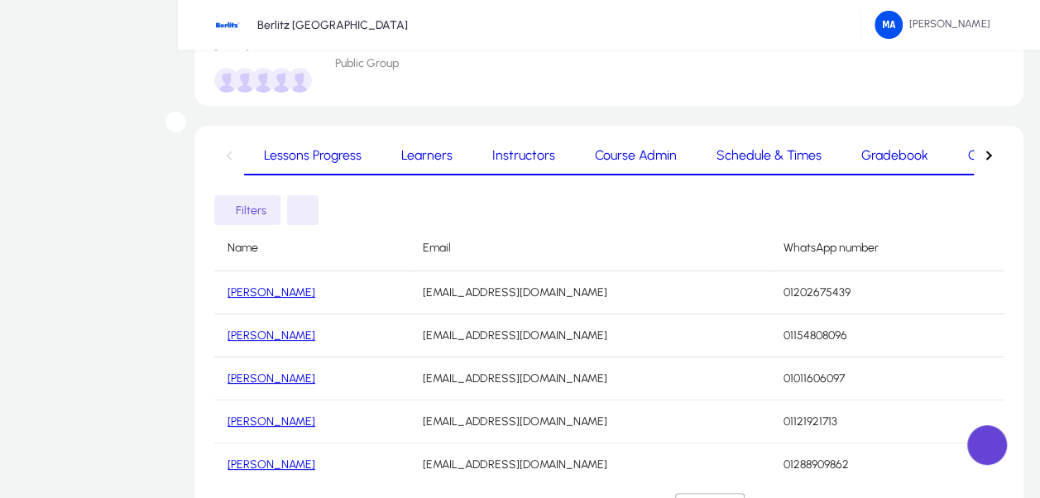
click at [498, 151] on span "Instructors" at bounding box center [523, 155] width 63 height 13
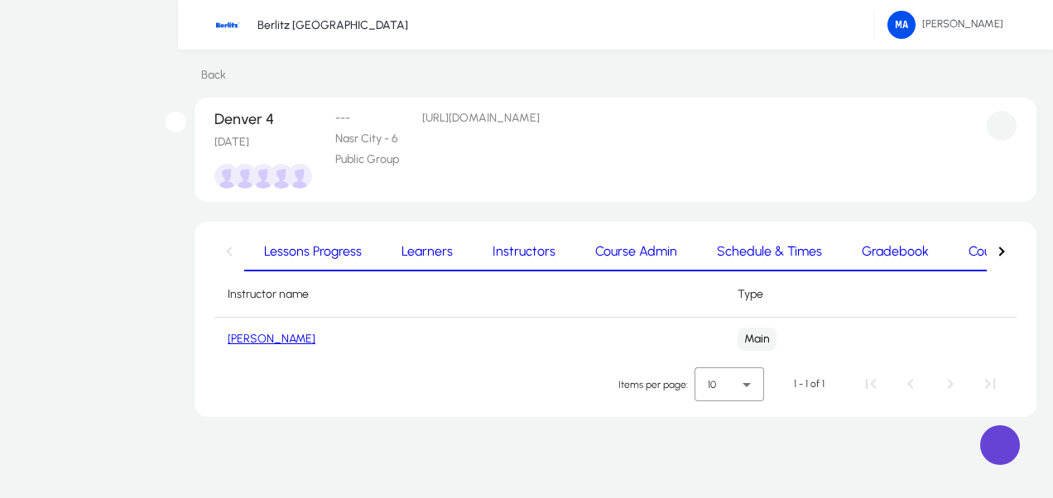
click at [595, 253] on span "Course Admin" at bounding box center [636, 251] width 82 height 13
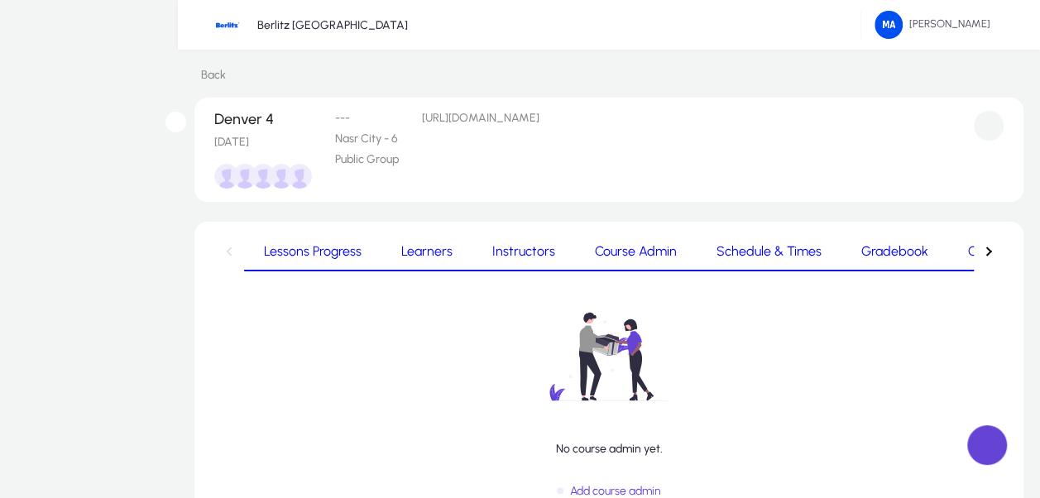
click at [717, 255] on span "Schedule & Times" at bounding box center [769, 251] width 105 height 13
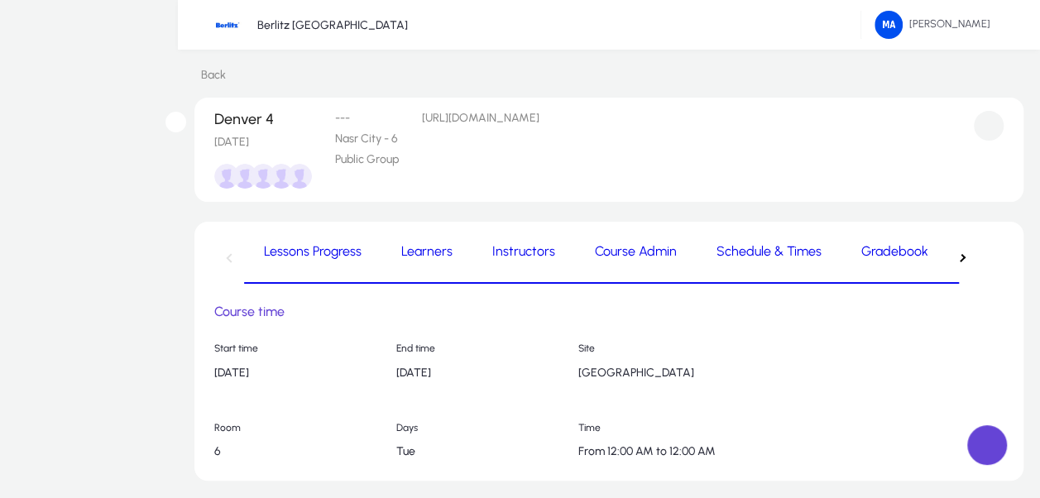
click at [966, 254] on div "button" at bounding box center [961, 258] width 8 height 8
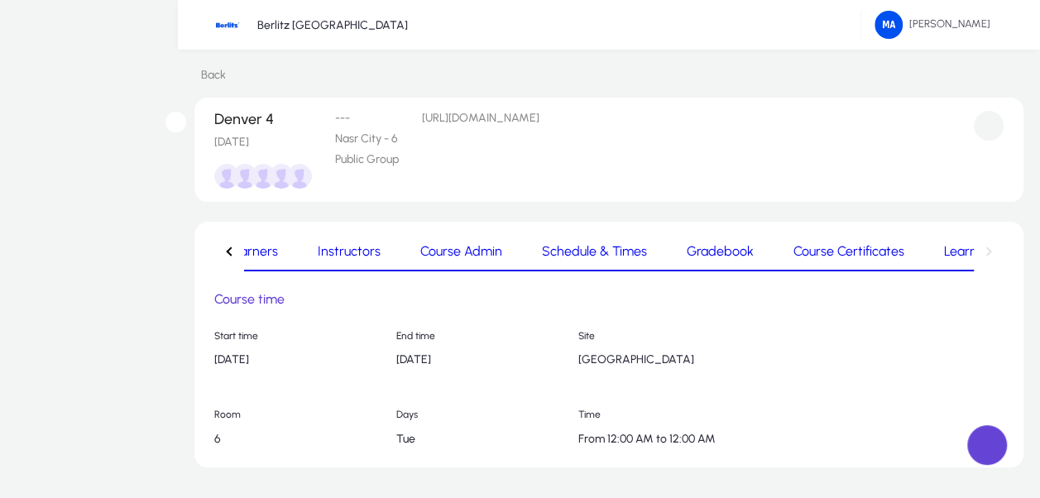
click at [944, 253] on span "Learning Cycle Forms" at bounding box center [1006, 251] width 124 height 13
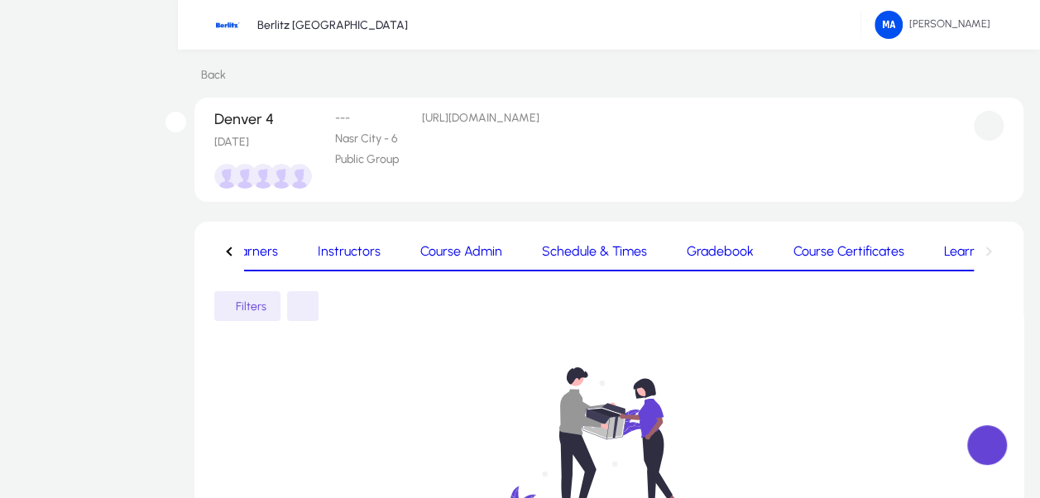
click at [687, 243] on span "Gradebook" at bounding box center [720, 252] width 67 height 40
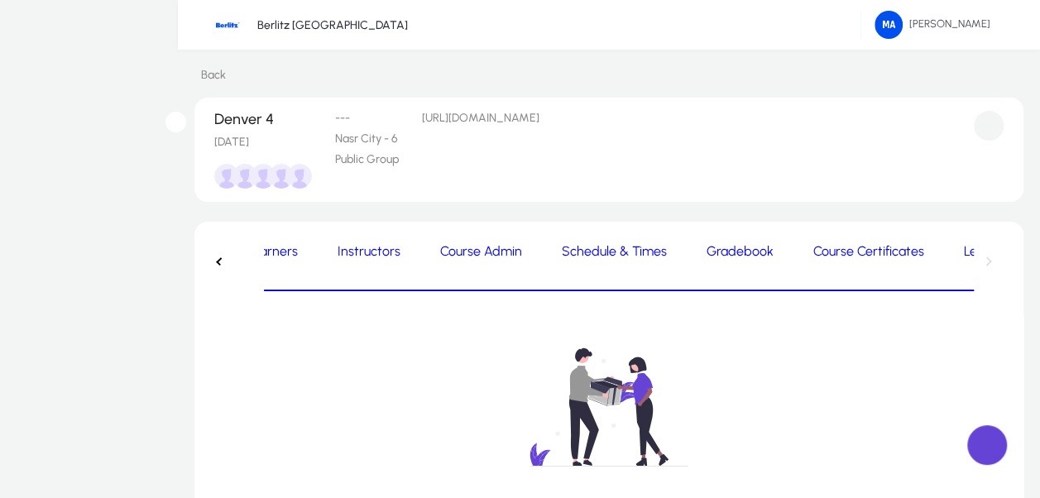
click at [224, 257] on div "button" at bounding box center [220, 261] width 8 height 8
click at [233, 249] on nav "Lessons Progress Learners Instructors Course Admin Schedule & Times Gradebook C…" at bounding box center [608, 262] width 789 height 60
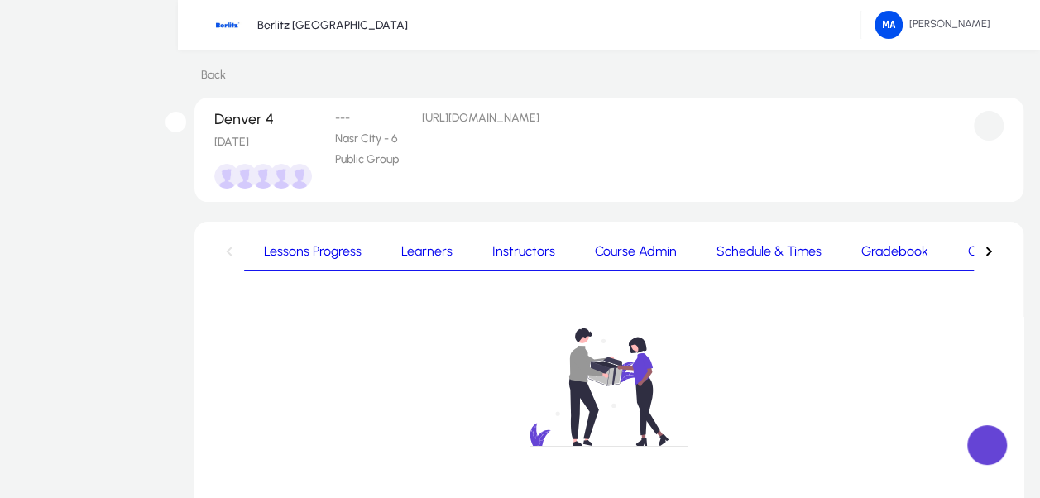
click at [233, 249] on nav "Lessons Progress Learners Instructors Course Admin Schedule & Times Gradebook C…" at bounding box center [608, 252] width 789 height 40
drag, startPoint x: 233, startPoint y: 249, endPoint x: 286, endPoint y: 251, distance: 53.0
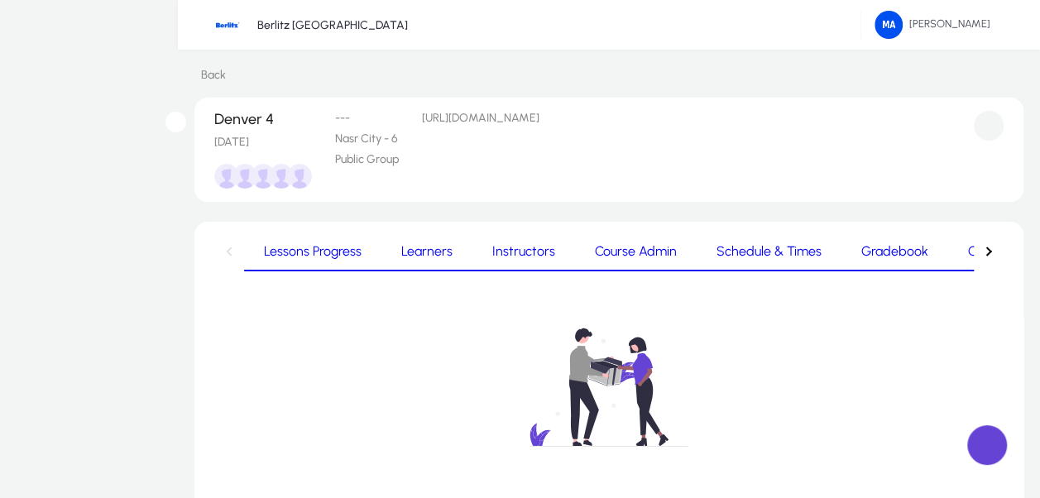
click at [286, 251] on nav "Lessons Progress Learners Instructors Course Admin Schedule & Times Gradebook C…" at bounding box center [608, 252] width 789 height 40
click at [286, 251] on span "Lessons Progress" at bounding box center [313, 251] width 98 height 13
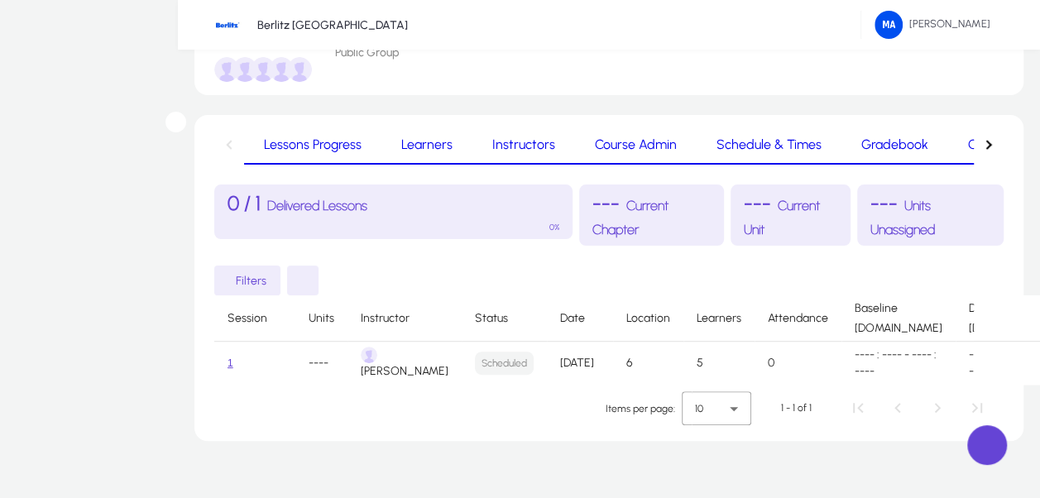
scroll to position [114, 0]
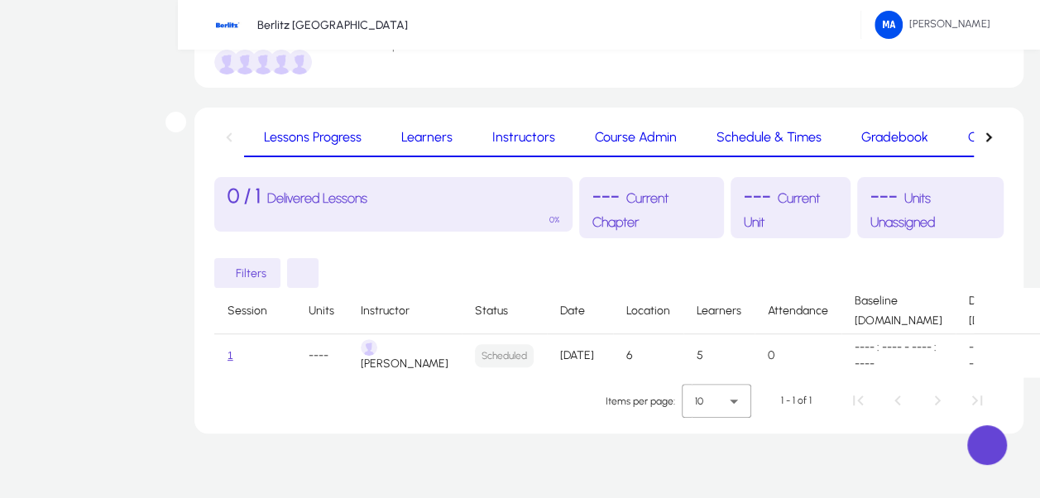
click at [0, 0] on span at bounding box center [0, 0] width 0 height 0
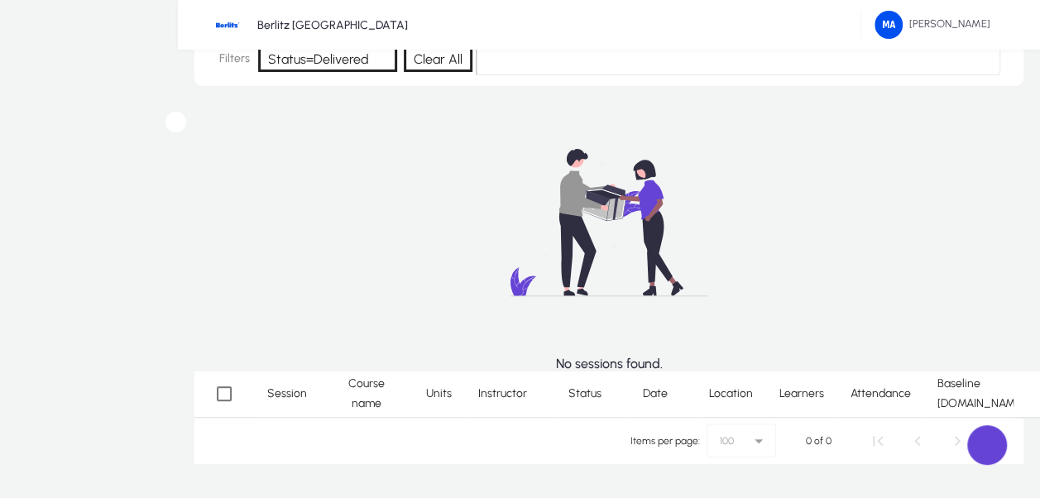
scroll to position [105, 0]
click at [0, 0] on span "Messages" at bounding box center [0, 0] width 0 height 0
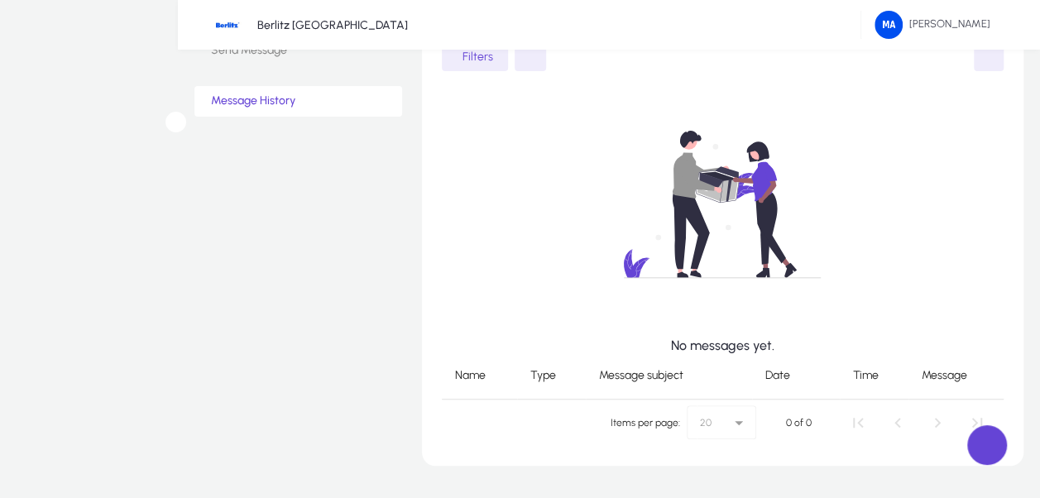
click at [0, 0] on span "Settings" at bounding box center [0, 0] width 0 height 0
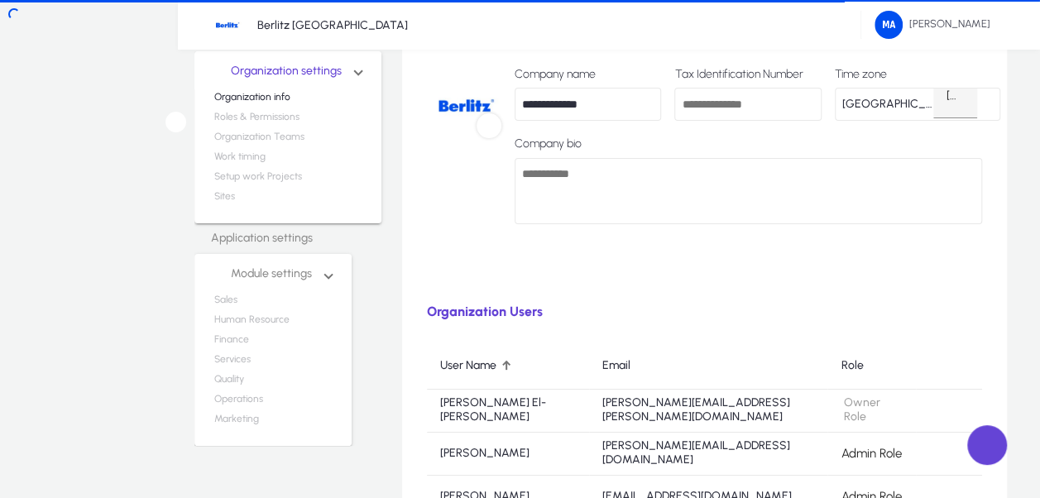
scroll to position [114, 0]
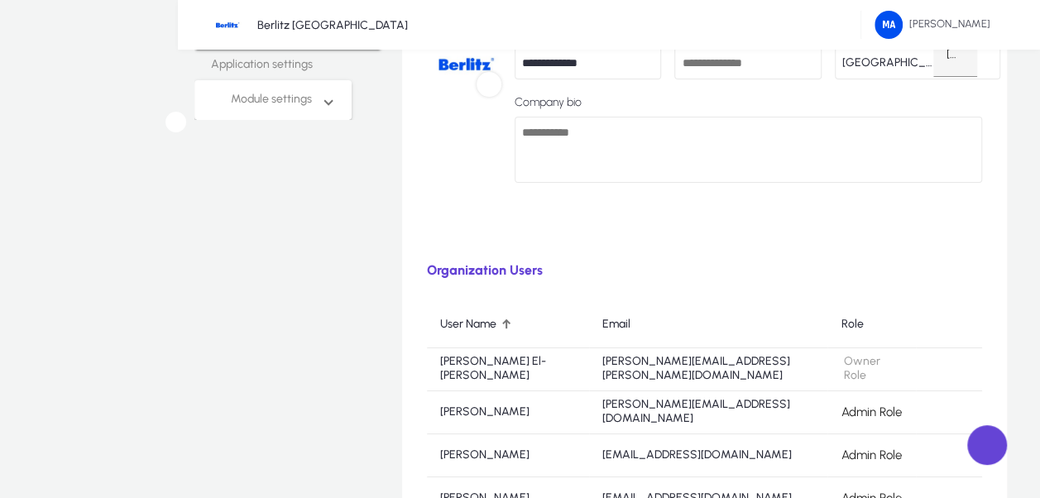
click at [903, 412] on icon at bounding box center [903, 412] width 0 height 0
click at [875, 384] on div at bounding box center [520, 384] width 1040 height 0
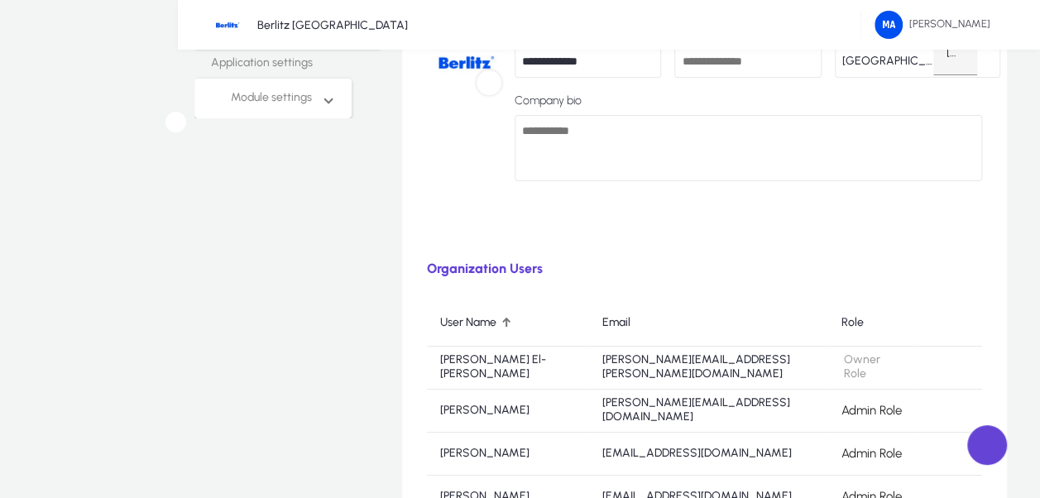
scroll to position [0, 0]
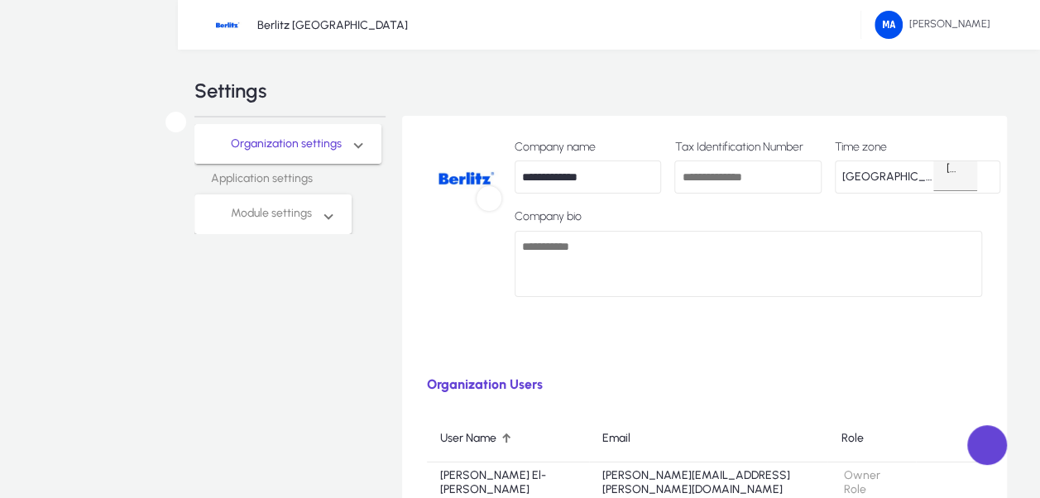
click at [0, 0] on span at bounding box center [0, 0] width 0 height 0
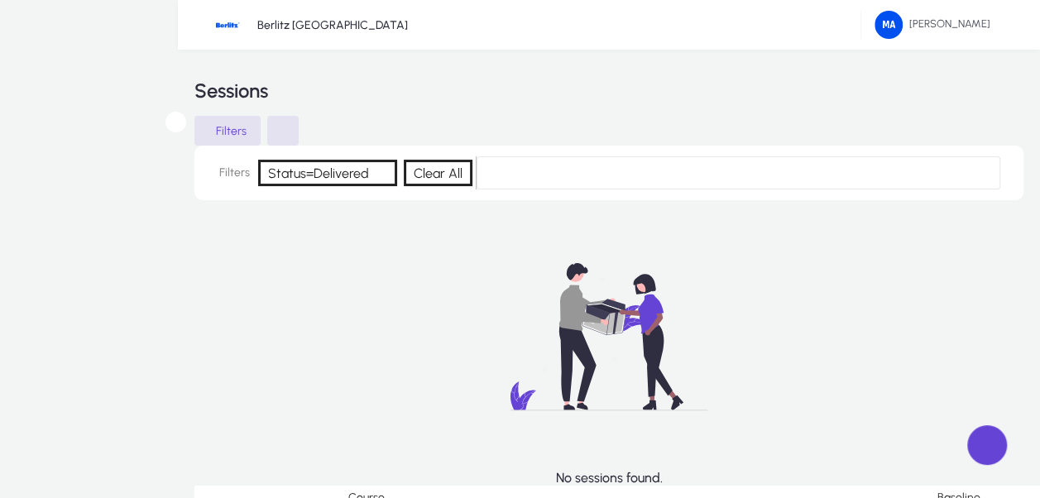
click at [0, 0] on span "Instructors" at bounding box center [0, 0] width 0 height 0
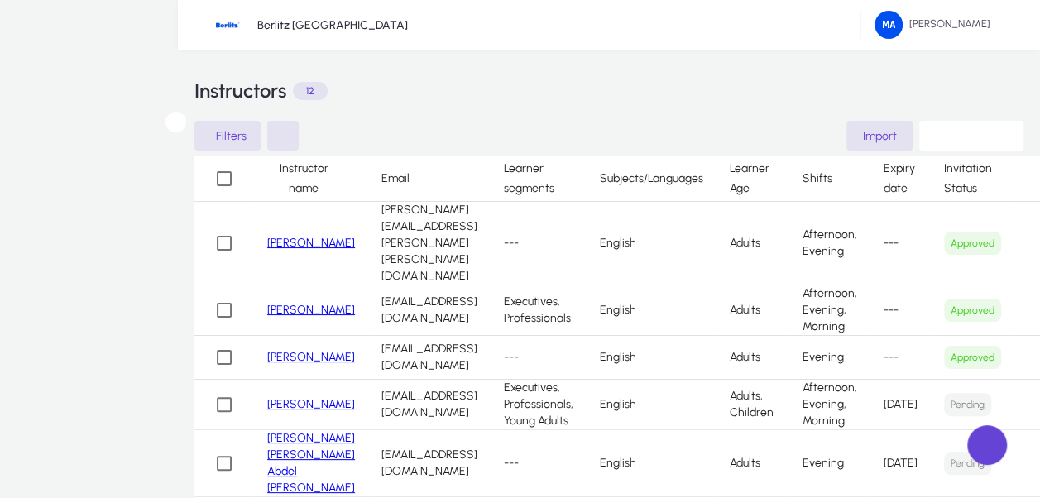
click at [0, 0] on span at bounding box center [0, 0] width 0 height 0
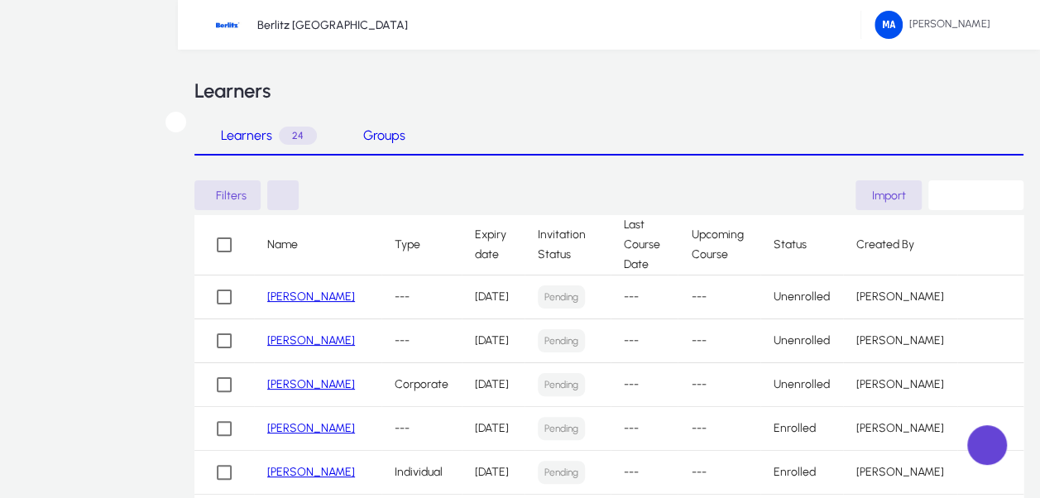
click at [0, 0] on div "Operations" at bounding box center [0, 0] width 0 height 0
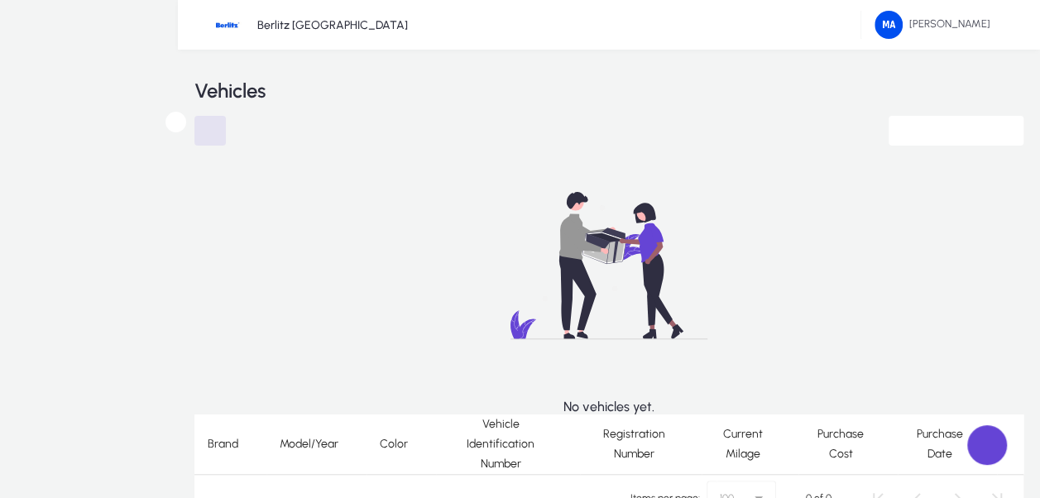
click at [0, 0] on icon at bounding box center [0, 0] width 0 height 0
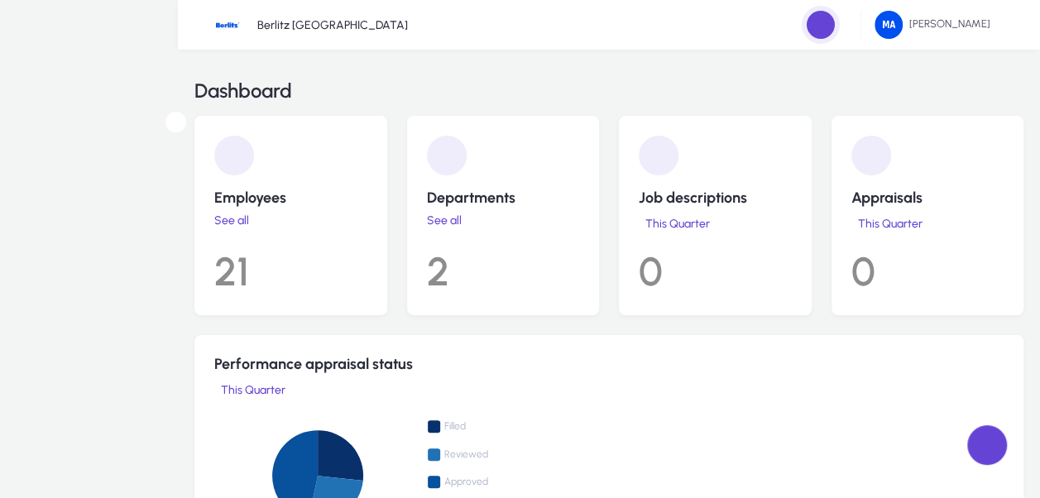
click at [0, 0] on div "Human Resources" at bounding box center [0, 0] width 0 height 0
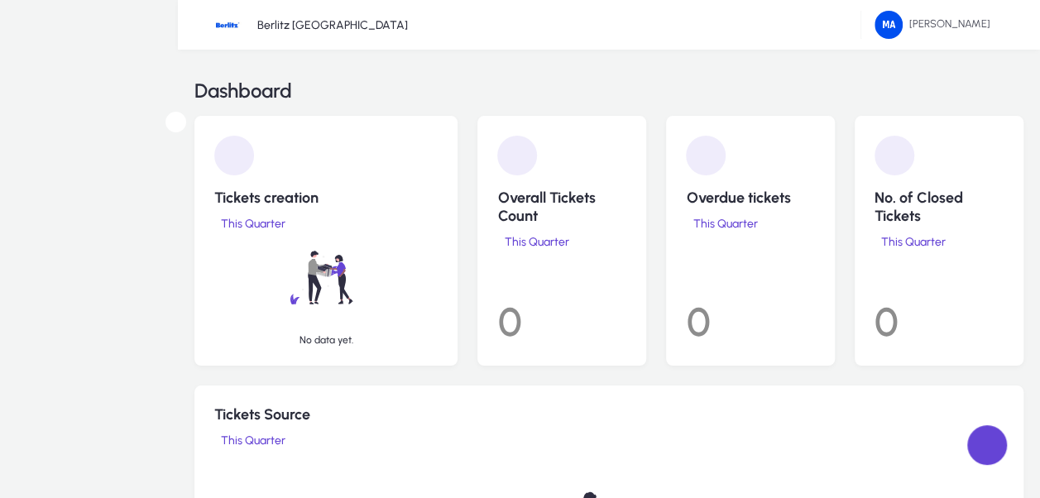
click at [0, 0] on icon at bounding box center [0, 0] width 0 height 0
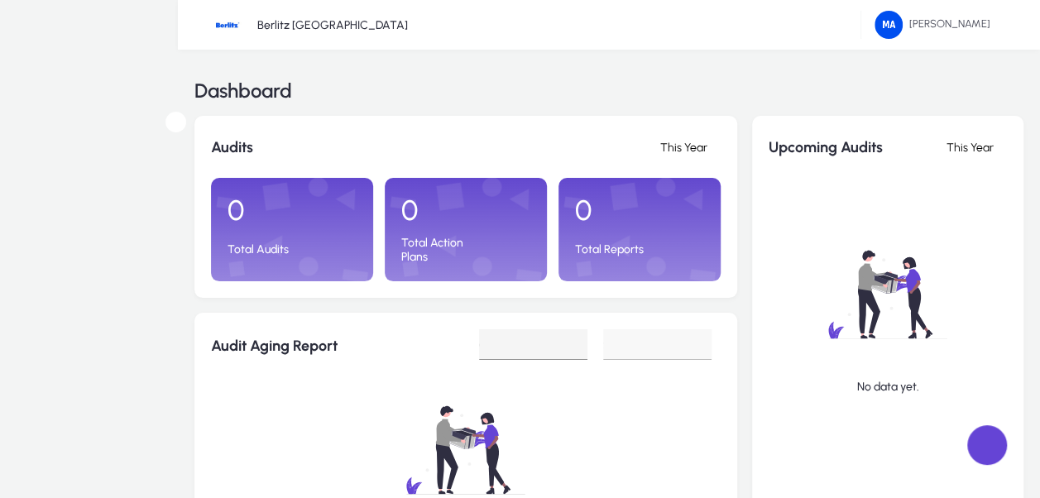
click at [0, 0] on div "Quality" at bounding box center [0, 0] width 0 height 0
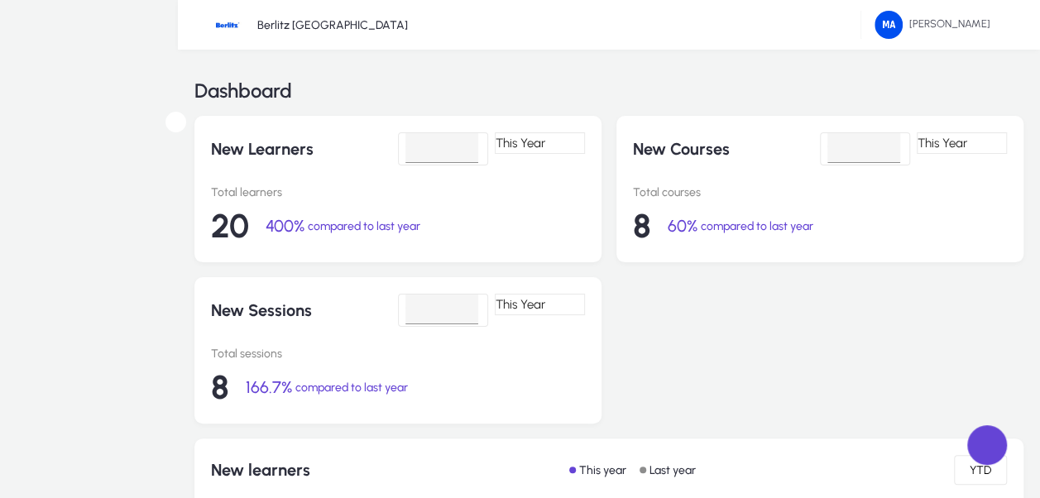
click at [0, 0] on div at bounding box center [0, 0] width 0 height 0
click at [596, 497] on div at bounding box center [520, 498] width 1040 height 0
